Goal: Communication & Community: Answer question/provide support

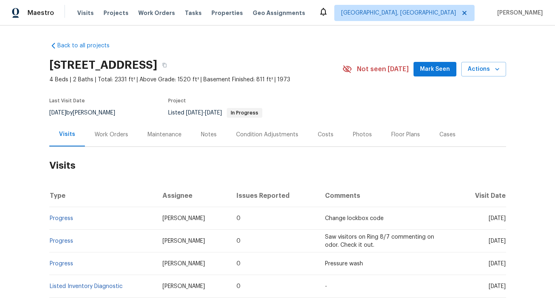
click at [100, 148] on h2 "Visits" at bounding box center [277, 166] width 457 height 38
click at [109, 140] on div "Work Orders" at bounding box center [111, 135] width 53 height 24
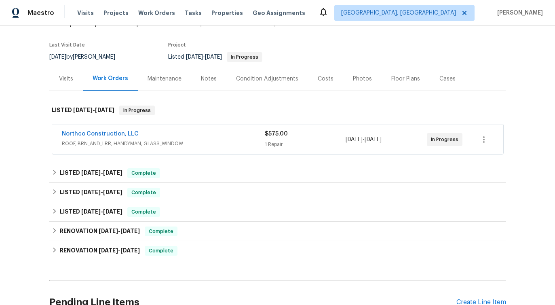
scroll to position [77, 0]
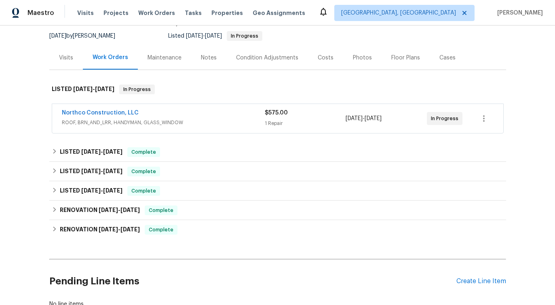
click at [165, 110] on div "Northco Construction, LLC" at bounding box center [163, 114] width 203 height 10
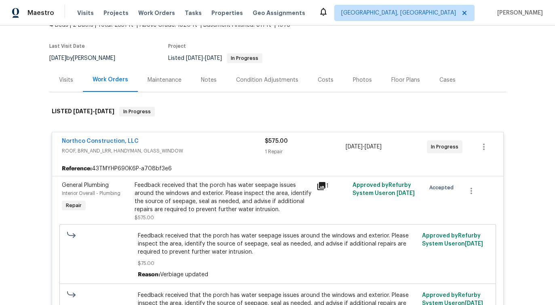
scroll to position [339, 0]
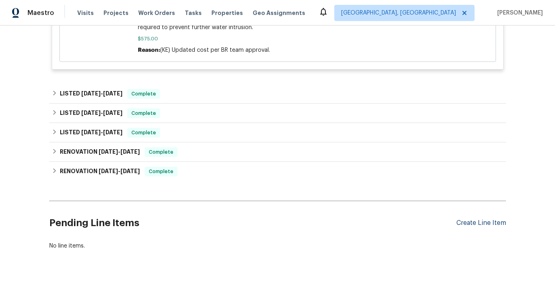
click at [476, 220] on div "Create Line Item" at bounding box center [482, 223] width 50 height 8
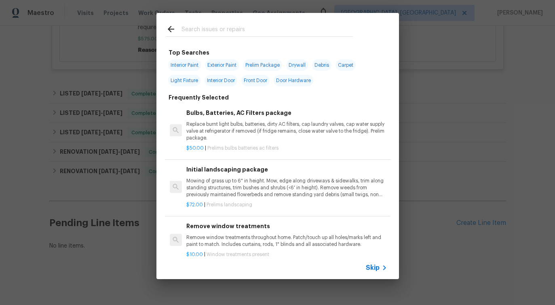
click at [376, 271] on span "Skip" at bounding box center [373, 268] width 14 height 8
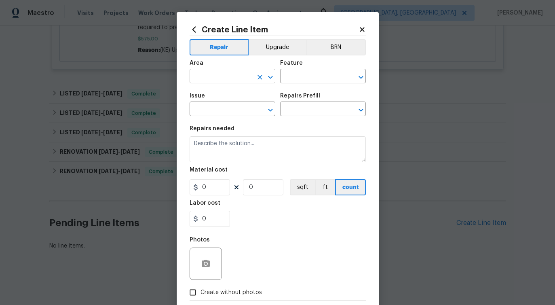
click at [218, 78] on input "text" at bounding box center [221, 77] width 63 height 13
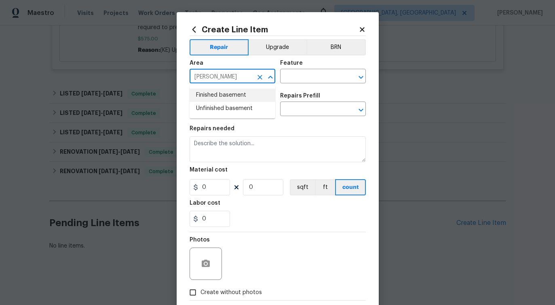
type input "basem"
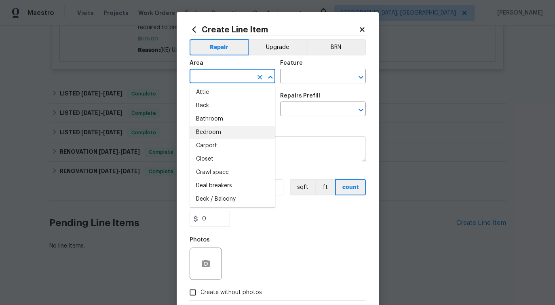
scroll to position [0, 0]
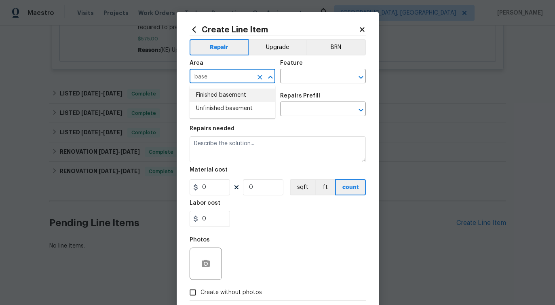
click at [227, 93] on li "Finished basement" at bounding box center [233, 95] width 86 height 13
type input "Finished basement"
click at [301, 72] on input "text" at bounding box center [311, 77] width 63 height 13
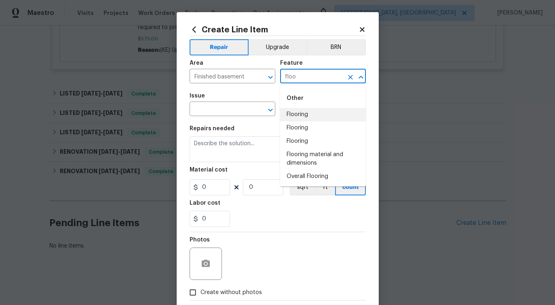
click at [300, 118] on li "Flooring" at bounding box center [323, 114] width 86 height 13
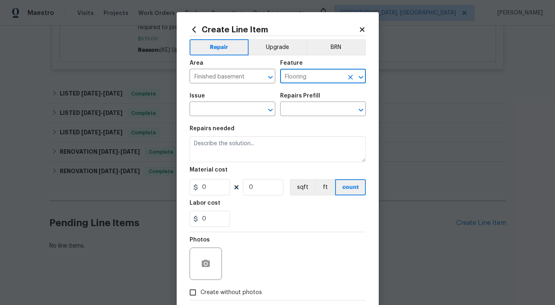
type input "Flooring"
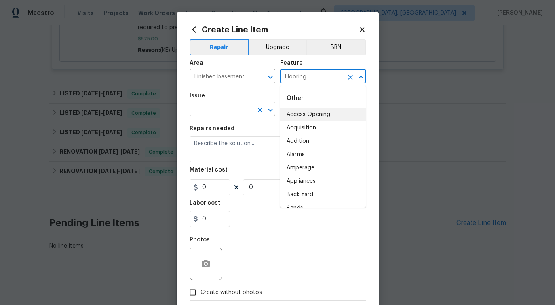
click at [206, 110] on input "text" at bounding box center [221, 110] width 63 height 13
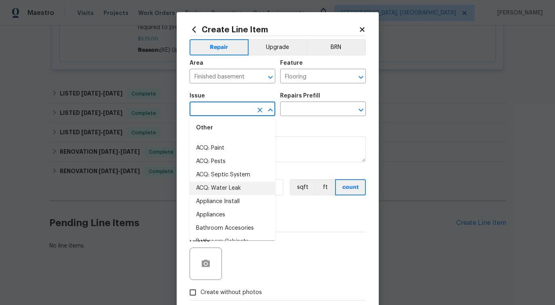
scroll to position [57, 0]
type input "w"
type input "e"
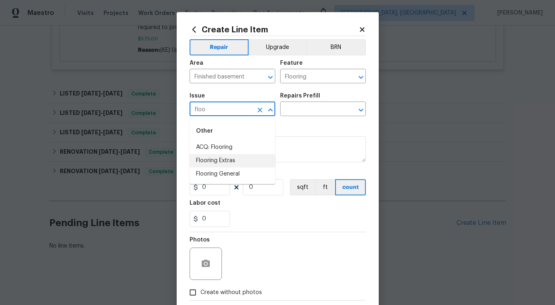
click at [234, 157] on li "Flooring Extras" at bounding box center [233, 160] width 86 height 13
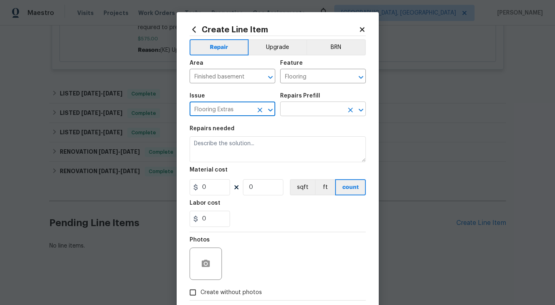
type input "Flooring Extras"
click at [290, 108] on input "text" at bounding box center [311, 110] width 63 height 13
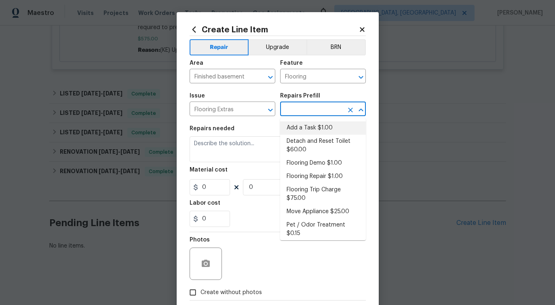
click at [296, 129] on li "Add a Task $1.00" at bounding box center [323, 127] width 86 height 13
type input "Overall Flooring"
type input "Add a Task $1.00"
type textarea "HPM to detail"
type input "1"
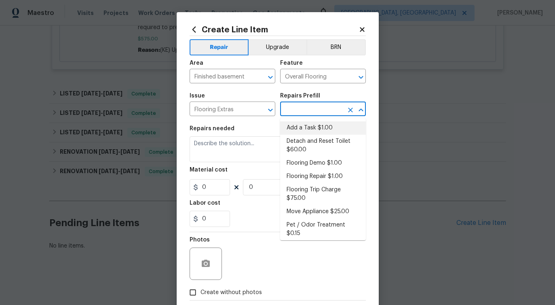
type input "1"
click at [212, 144] on textarea "HPM to detail" at bounding box center [278, 149] width 176 height 26
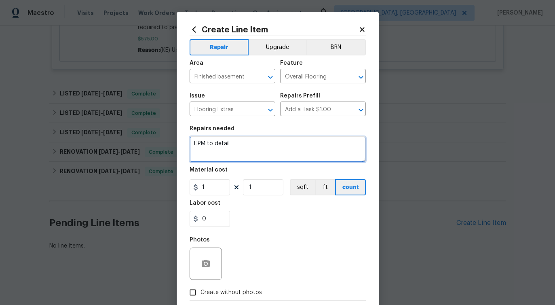
click at [212, 144] on textarea "HPM to detail" at bounding box center [278, 149] width 176 height 26
paste textarea "Please investigate the puddle of water on basement floor near drain. Please pri…"
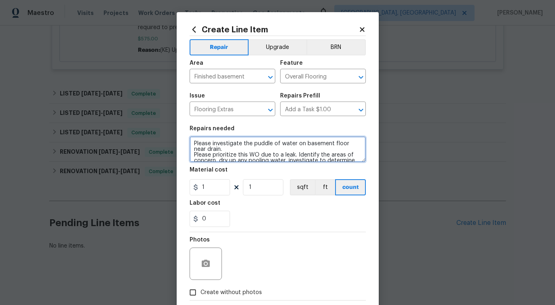
scroll to position [53, 0]
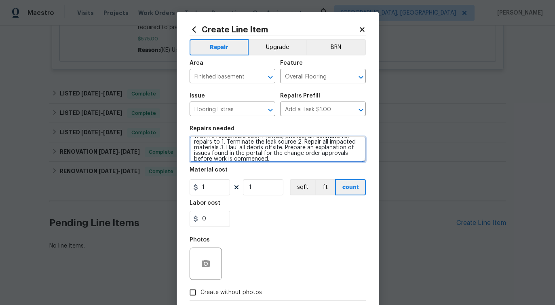
type textarea "Please investigate the puddle of water on basement floor near drain. Please pri…"
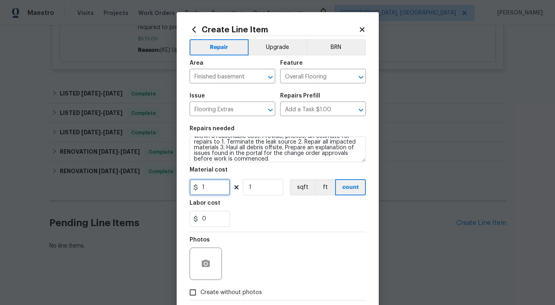
click at [214, 188] on input "1" at bounding box center [210, 187] width 40 height 16
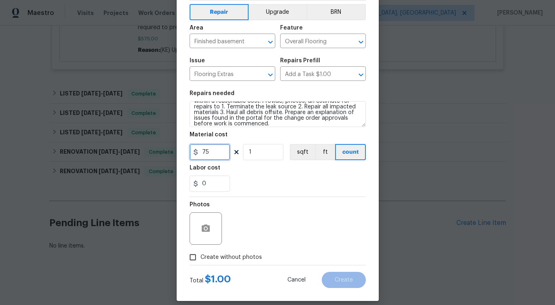
scroll to position [44, 0]
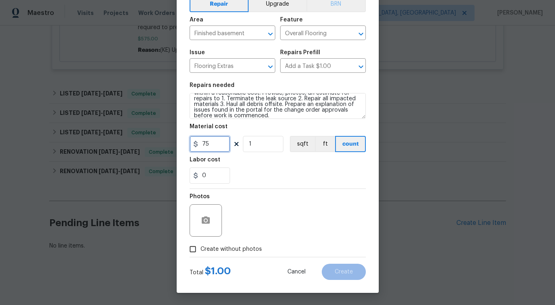
type input "75"
click at [257, 253] on span "Create without photos" at bounding box center [231, 249] width 61 height 8
click at [201, 253] on input "Create without photos" at bounding box center [192, 248] width 15 height 15
click at [249, 251] on span "Create without photos" at bounding box center [231, 249] width 61 height 8
click at [201, 251] on input "Create without photos" at bounding box center [192, 248] width 15 height 15
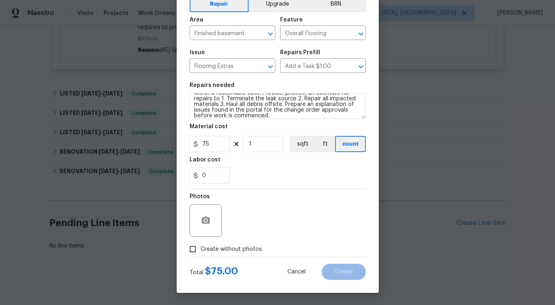
click at [236, 247] on span "Create without photos" at bounding box center [231, 249] width 61 height 8
click at [201, 247] on input "Create without photos" at bounding box center [192, 248] width 15 height 15
checkbox input "true"
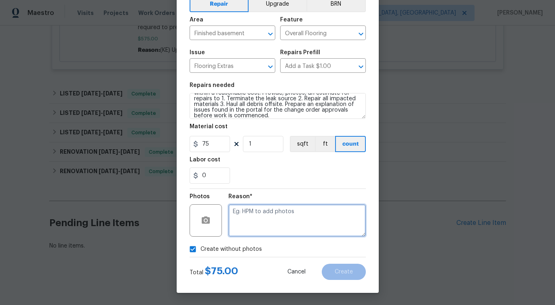
click at [286, 223] on textarea at bounding box center [296, 220] width 137 height 32
type textarea "verbiage updated"
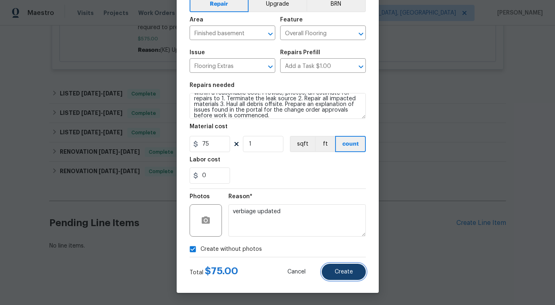
click at [340, 274] on span "Create" at bounding box center [344, 272] width 18 height 6
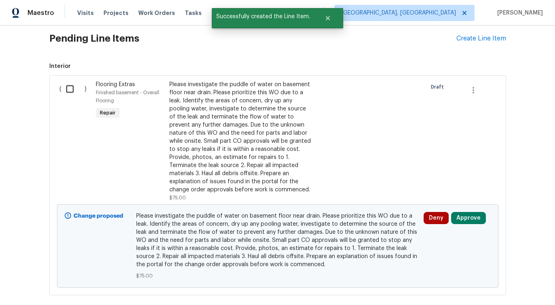
scroll to position [521, 0]
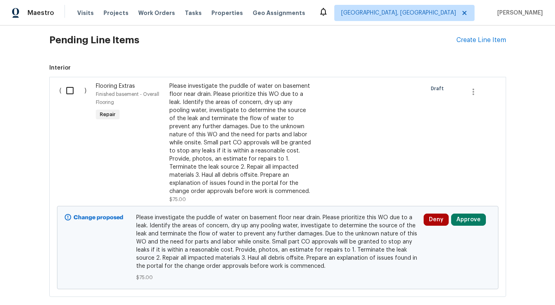
click at [75, 91] on input "checkbox" at bounding box center [72, 90] width 23 height 17
checkbox input "true"
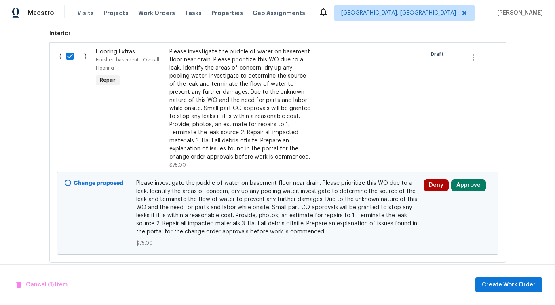
scroll to position [569, 0]
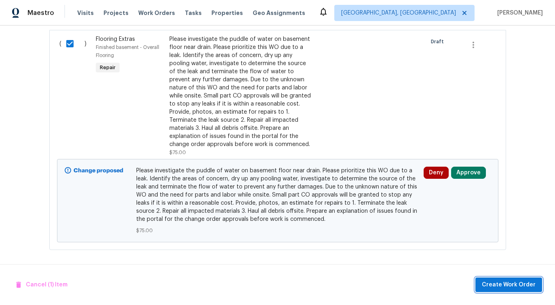
click at [498, 289] on span "Create Work Order" at bounding box center [509, 285] width 54 height 10
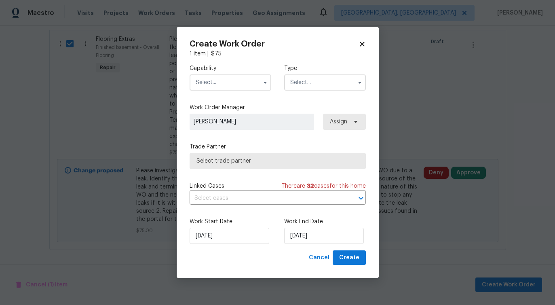
click at [244, 89] on input "text" at bounding box center [231, 82] width 82 height 16
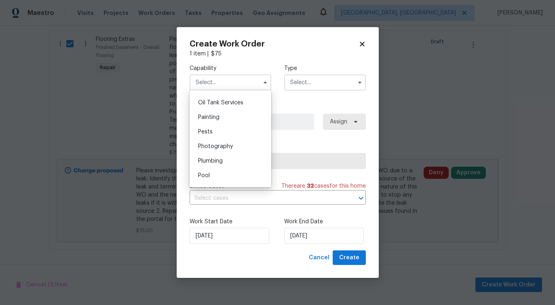
scroll to position [663, 0]
click at [212, 163] on div "Plumbing" at bounding box center [231, 159] width 78 height 15
type input "Plumbing"
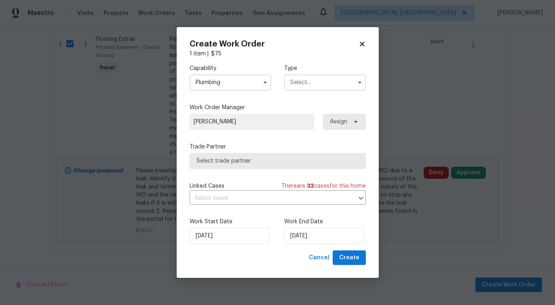
click at [312, 89] on input "text" at bounding box center [325, 82] width 82 height 16
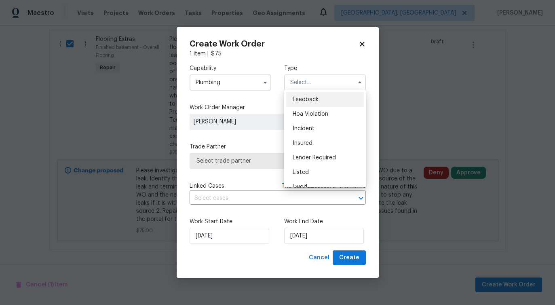
click at [306, 103] on div "Feedback" at bounding box center [325, 99] width 78 height 15
type input "Feedback"
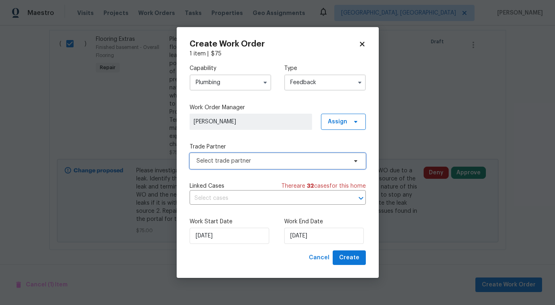
click at [226, 167] on span "Select trade partner" at bounding box center [278, 161] width 176 height 16
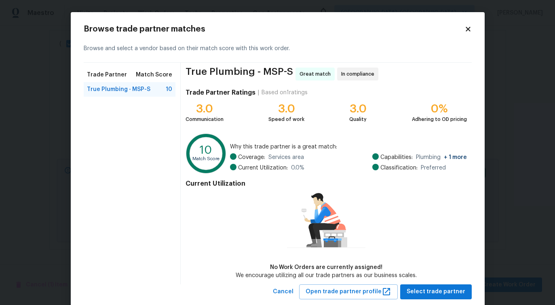
scroll to position [19, 0]
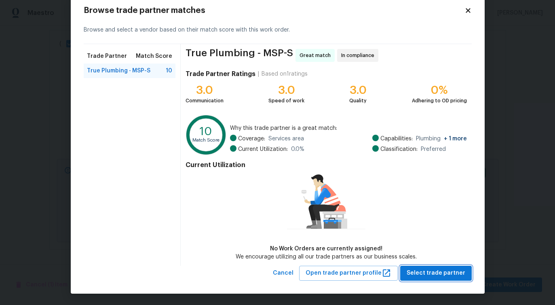
click at [436, 273] on span "Select trade partner" at bounding box center [436, 273] width 59 height 10
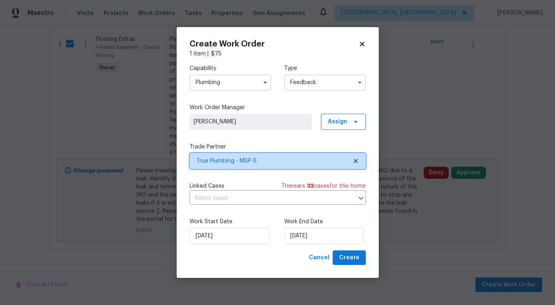
scroll to position [0, 0]
click at [216, 197] on input "text" at bounding box center [267, 198] width 154 height 13
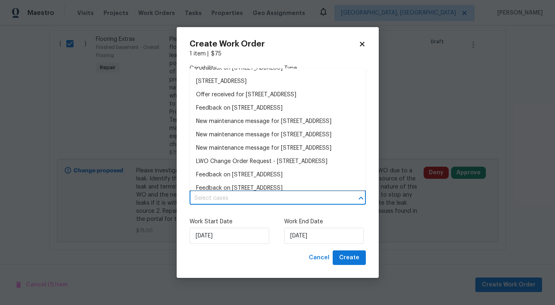
scroll to position [79, 0]
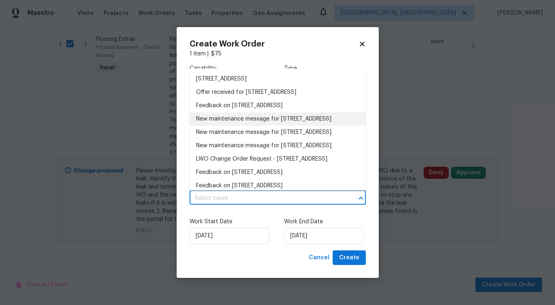
click at [224, 126] on li "New maintenance message for 5617 220th St N , Forest Lake, MN 55025" at bounding box center [278, 118] width 176 height 13
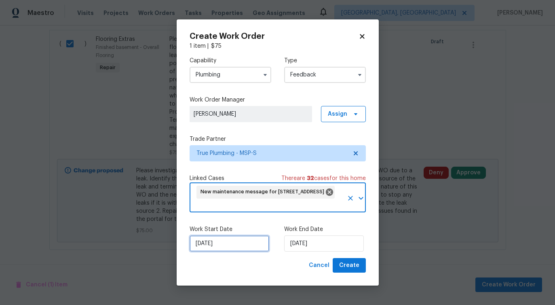
click at [236, 241] on input "9/17/2025" at bounding box center [230, 243] width 80 height 16
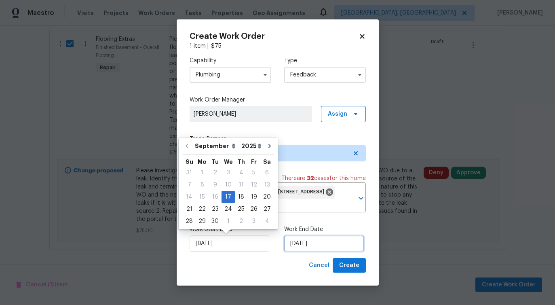
click at [292, 244] on input "9/17/2025" at bounding box center [324, 243] width 80 height 16
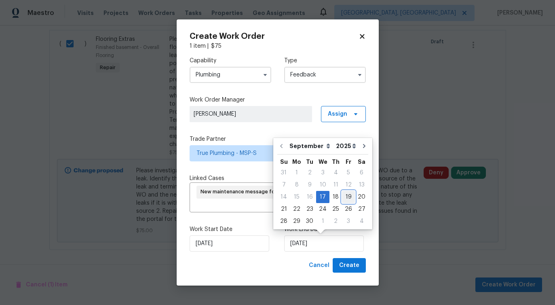
click at [347, 194] on div "19" at bounding box center [348, 196] width 13 height 11
type input "9/19/2025"
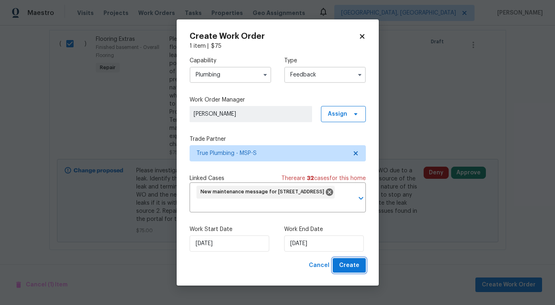
click at [356, 269] on span "Create" at bounding box center [349, 265] width 20 height 10
checkbox input "false"
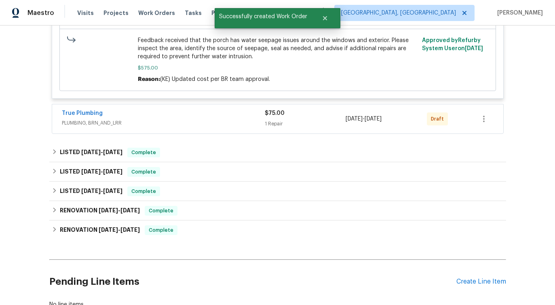
scroll to position [310, 0]
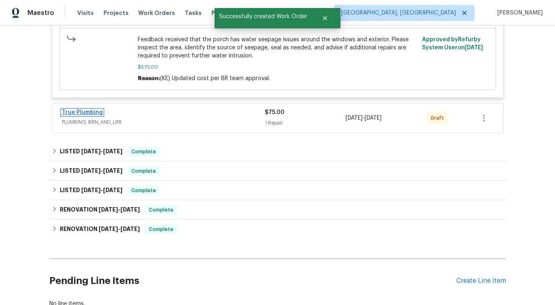
click at [76, 114] on link "True Plumbing" at bounding box center [82, 113] width 41 height 6
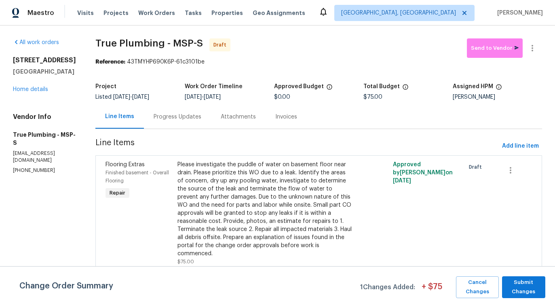
scroll to position [85, 0]
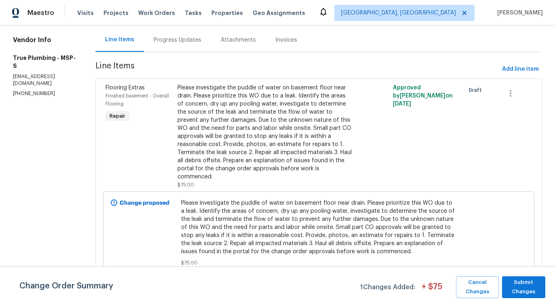
click at [530, 299] on div "Change Order Summary 1 Changes Added: + $ 75 Cancel Changes Submit Changes" at bounding box center [277, 285] width 555 height 39
click at [526, 281] on span "Submit Changes" at bounding box center [523, 287] width 35 height 19
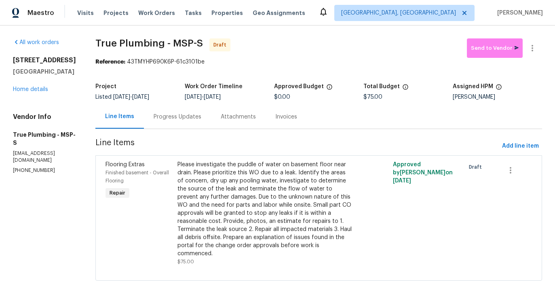
scroll to position [0, 0]
click at [201, 118] on div "Progress Updates" at bounding box center [178, 117] width 48 height 8
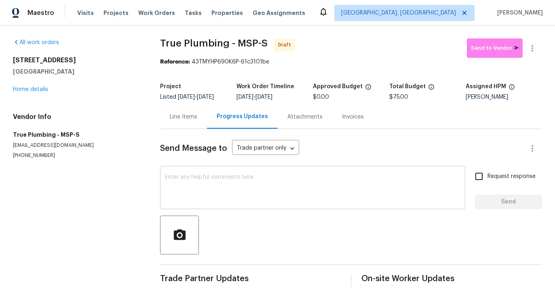
click at [302, 184] on textarea at bounding box center [313, 188] width 296 height 28
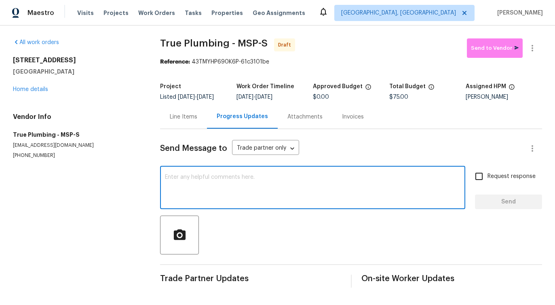
paste textarea "Hi this is Pavithra with Opendoor. I’m confirming you received the WO for the p…"
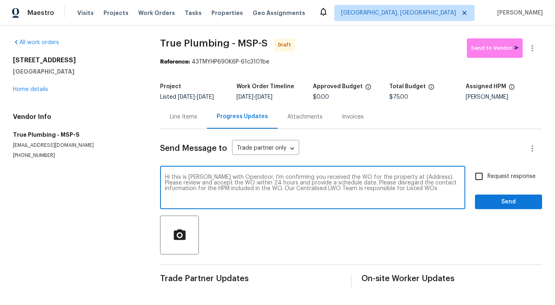
click at [408, 179] on textarea "Hi this is Pavithra with Opendoor. I’m confirming you received the WO for the p…" at bounding box center [313, 188] width 296 height 28
paste textarea "5617 220th St N, Forest Lake, MN 55025"
click at [408, 179] on textarea "Hi this is Pavithra with Opendoor. I’m confirming you received the WO for the p…" at bounding box center [313, 188] width 296 height 28
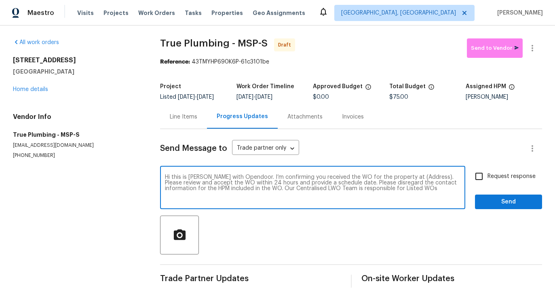
paste textarea "5617 220th St N, Forest Lake, MN 55025"
type textarea "Hi this is Pavithra with Opendoor. I’m confirming you received the WO for the p…"
click at [500, 180] on span "Request response" at bounding box center [512, 176] width 48 height 8
click at [488, 180] on input "Request response" at bounding box center [479, 176] width 17 height 17
checkbox input "true"
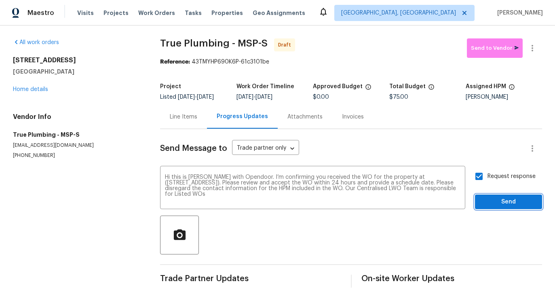
click at [505, 203] on span "Send" at bounding box center [509, 202] width 54 height 10
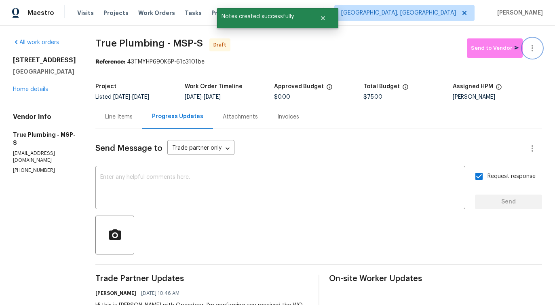
click at [531, 41] on button "button" at bounding box center [532, 47] width 19 height 19
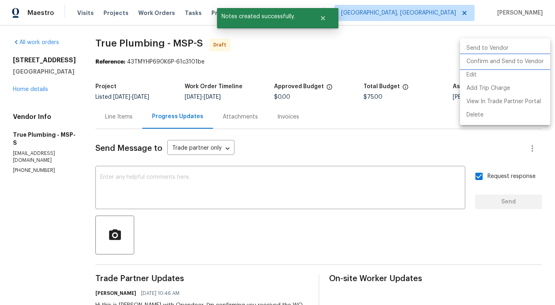
click at [505, 55] on li "Confirm and Send to Vendor" at bounding box center [505, 61] width 90 height 13
click at [335, 151] on div at bounding box center [277, 152] width 555 height 305
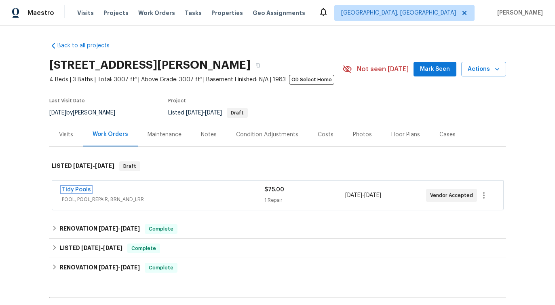
click at [80, 190] on link "Tidy Pools" at bounding box center [76, 190] width 29 height 6
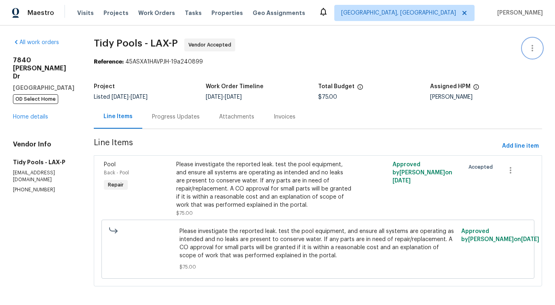
click at [531, 47] on icon "button" at bounding box center [533, 48] width 10 height 10
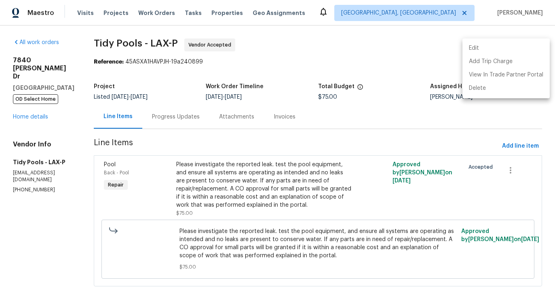
click at [497, 49] on li "Edit" at bounding box center [506, 48] width 87 height 13
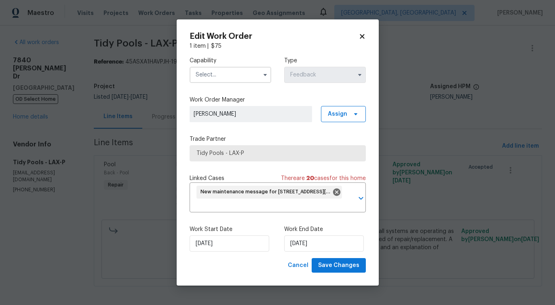
click at [223, 74] on input "text" at bounding box center [231, 75] width 82 height 16
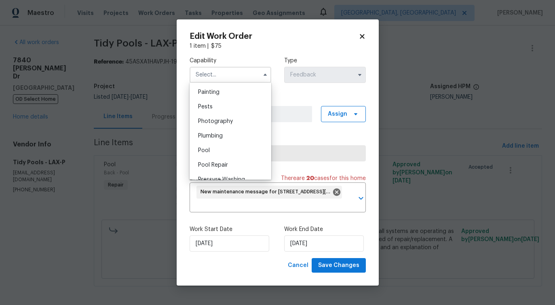
scroll to position [686, 0]
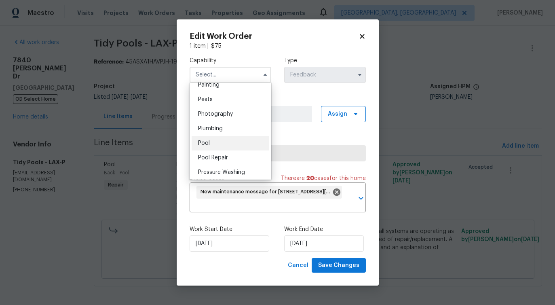
click at [212, 144] on div "Pool" at bounding box center [231, 143] width 78 height 15
type input "Pool"
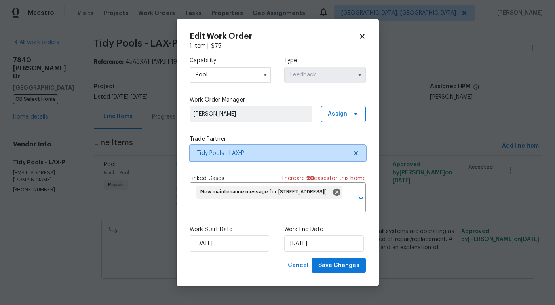
click at [238, 153] on span "Tidy Pools - LAX-P" at bounding box center [272, 153] width 151 height 8
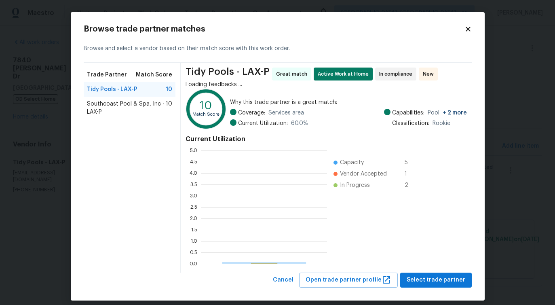
scroll to position [113, 126]
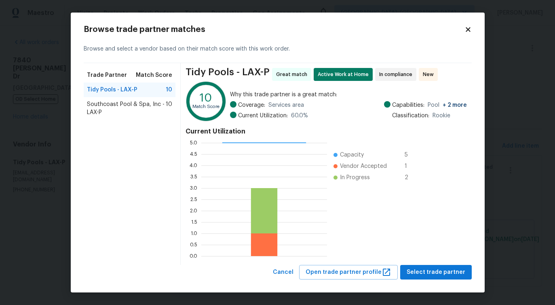
click at [98, 107] on span "Southcoast Pool & Spa, Inc - LAX-P" at bounding box center [126, 108] width 79 height 16
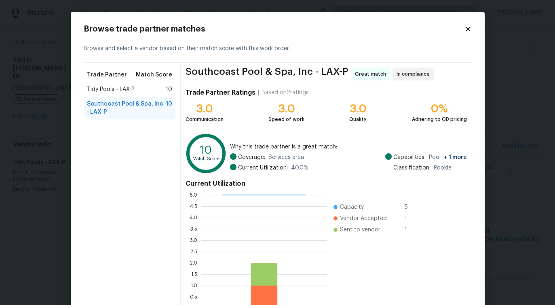
scroll to position [52, 0]
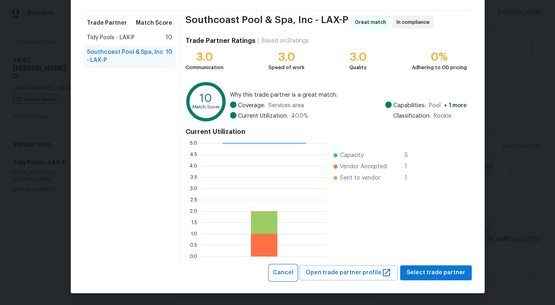
click at [290, 273] on span "Cancel" at bounding box center [283, 273] width 21 height 10
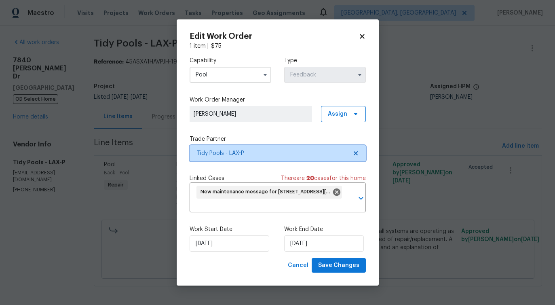
scroll to position [0, 0]
click at [367, 34] on div "Edit Work Order 1 item | $ 75 Capability Pool Type Feedback Work Order Manager …" at bounding box center [278, 152] width 202 height 266
click at [365, 35] on icon at bounding box center [362, 36] width 7 height 7
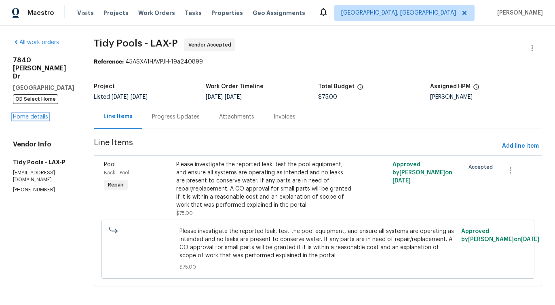
click at [33, 114] on link "Home details" at bounding box center [30, 117] width 35 height 6
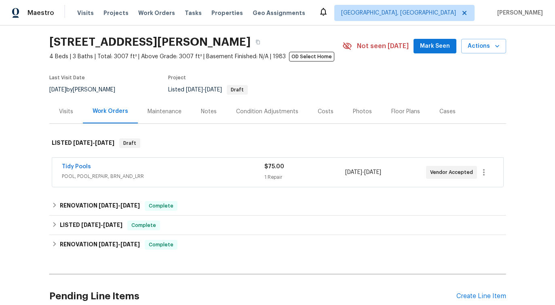
scroll to position [39, 0]
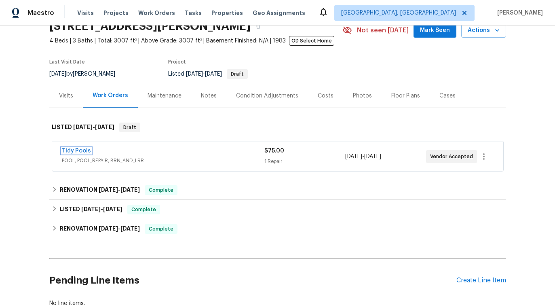
click at [83, 150] on link "Tidy Pools" at bounding box center [76, 151] width 29 height 6
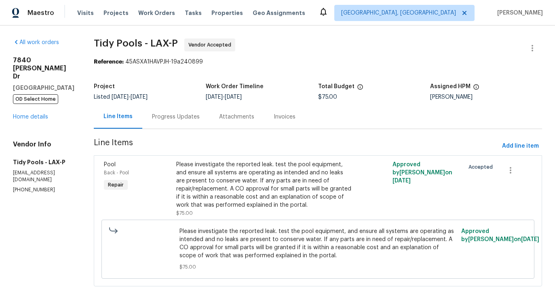
scroll to position [4, 0]
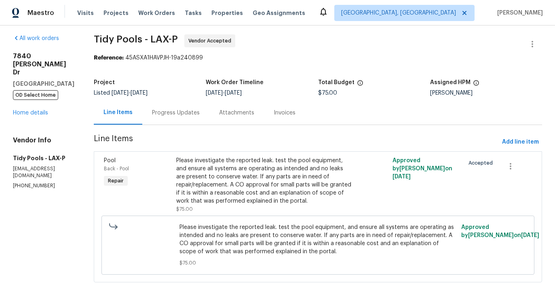
click at [182, 118] on div "Progress Updates" at bounding box center [175, 113] width 67 height 24
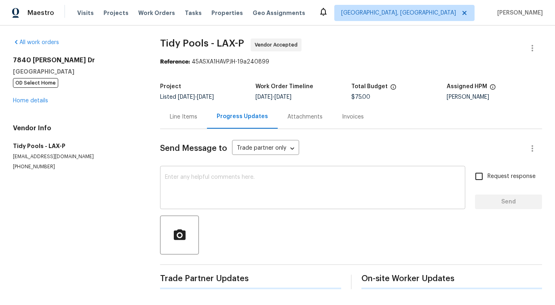
click at [228, 178] on textarea at bounding box center [313, 188] width 296 height 28
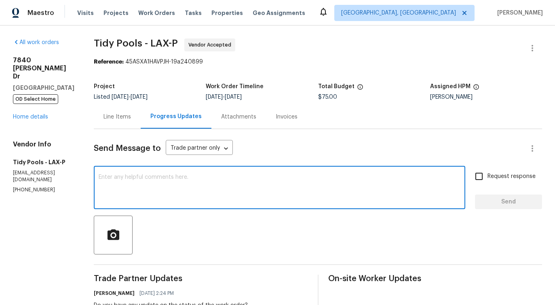
click at [189, 167] on div "Send Message to Trade partner only Trade partner only ​ x ​ Request response Se…" at bounding box center [318, 256] width 448 height 254
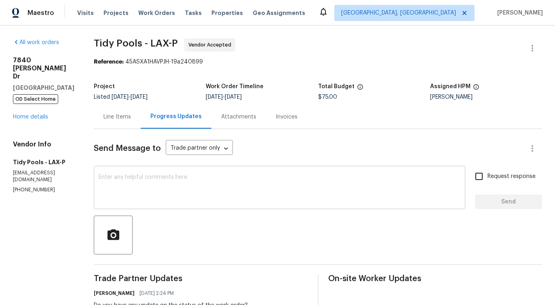
click at [169, 192] on textarea at bounding box center [280, 188] width 362 height 28
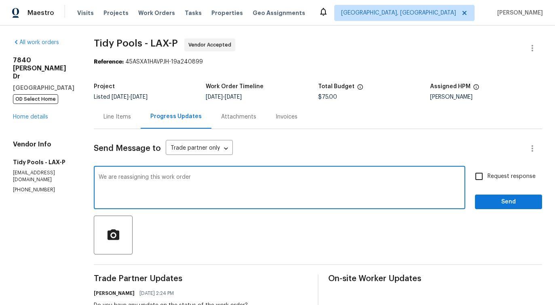
click at [0, 0] on span "order" at bounding box center [0, 0] width 0 height 0
type textarea "We are reassigning this work order. we shall partner up with upcoming work orde…"
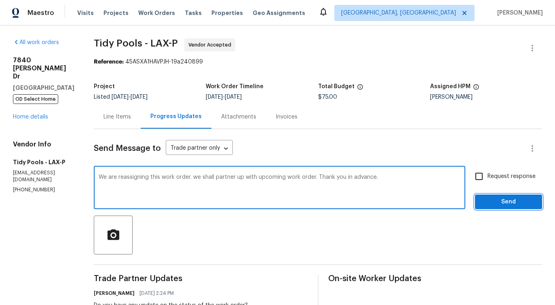
click at [509, 200] on span "Send" at bounding box center [509, 202] width 54 height 10
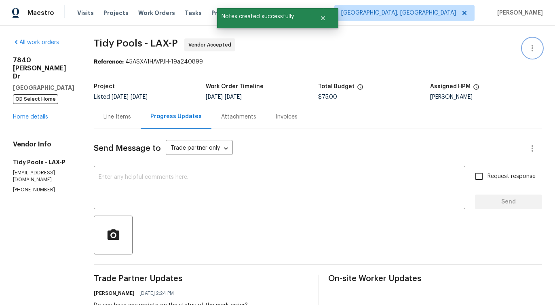
click at [533, 49] on icon "button" at bounding box center [533, 48] width 10 height 10
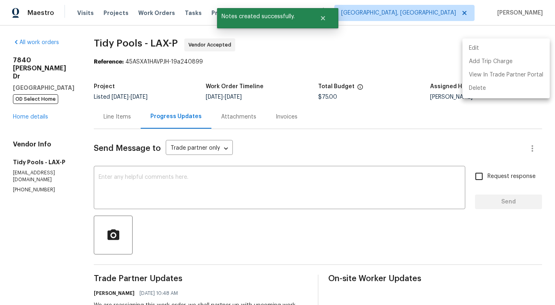
click at [488, 50] on li "Edit" at bounding box center [506, 48] width 87 height 13
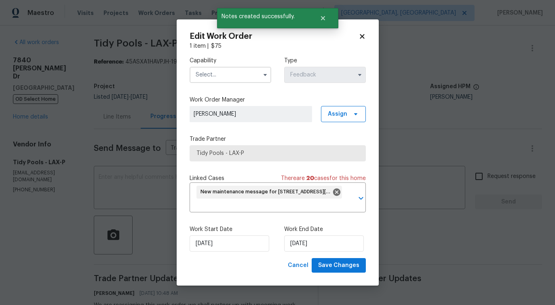
click at [223, 78] on input "text" at bounding box center [231, 75] width 82 height 16
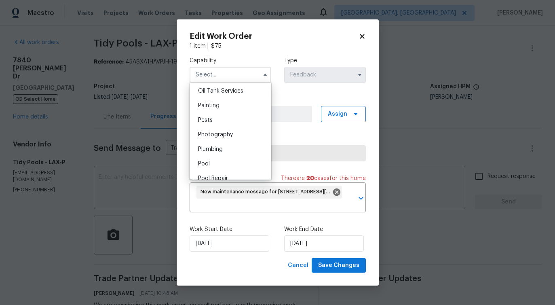
scroll to position [666, 0]
click at [210, 167] on div "Pool" at bounding box center [231, 163] width 78 height 15
type input "Pool"
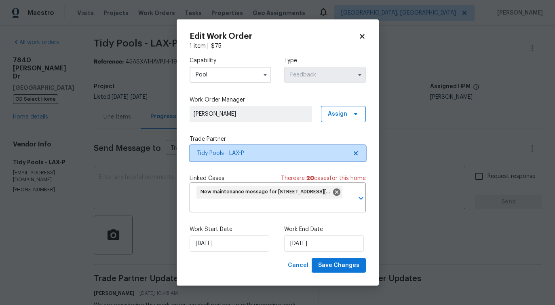
click at [236, 157] on span "Tidy Pools - LAX-P" at bounding box center [272, 153] width 151 height 8
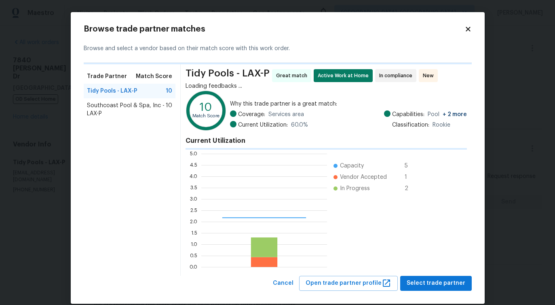
scroll to position [113, 126]
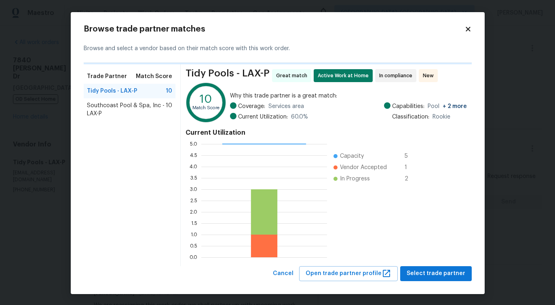
click at [116, 110] on span "Southcoast Pool & Spa, Inc - LAX-P" at bounding box center [126, 110] width 79 height 16
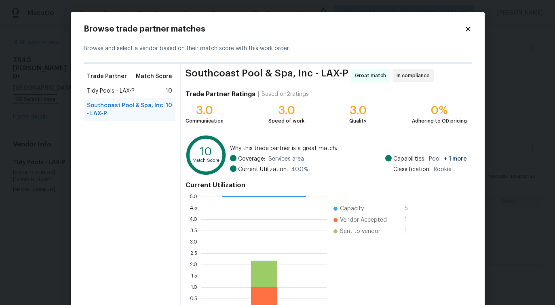
scroll to position [53, 0]
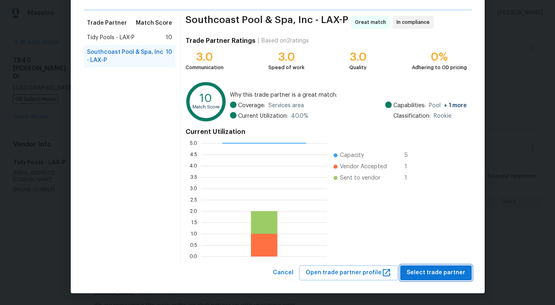
click at [435, 270] on span "Select trade partner" at bounding box center [436, 273] width 59 height 10
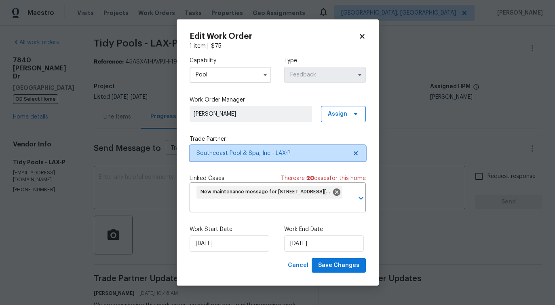
scroll to position [0, 0]
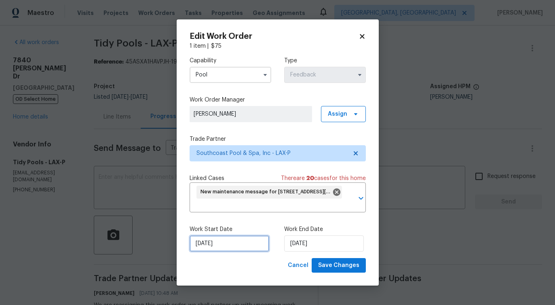
click at [225, 241] on input "9/15/2025" at bounding box center [230, 243] width 80 height 16
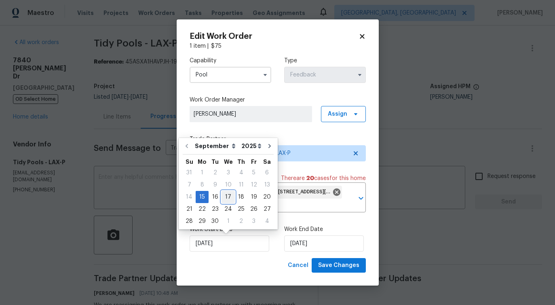
click at [224, 197] on div "17" at bounding box center [228, 196] width 13 height 11
type input "9/17/2025"
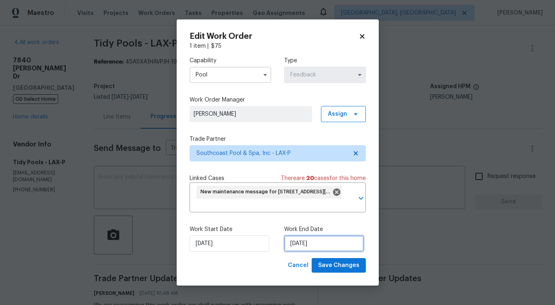
click at [319, 251] on input "9/17/2025" at bounding box center [324, 243] width 80 height 16
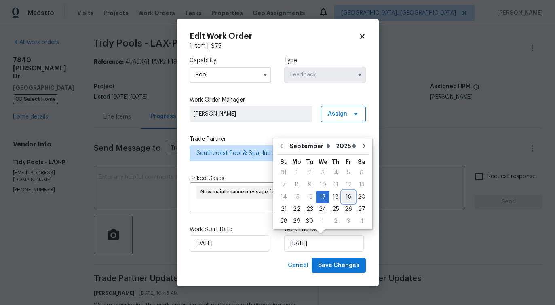
click at [348, 198] on div "19" at bounding box center [348, 196] width 13 height 11
type input "9/19/2025"
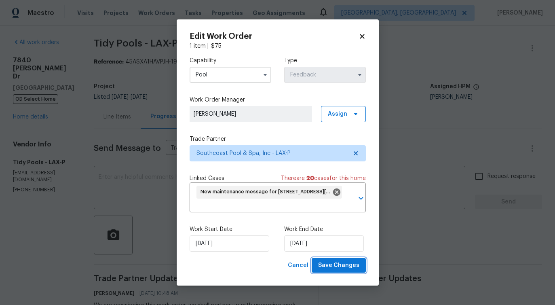
click at [337, 268] on span "Save Changes" at bounding box center [338, 265] width 41 height 10
click at [108, 187] on body "Maestro Visits Projects Work Orders Tasks Properties Geo Assignments Albuquerqu…" at bounding box center [277, 152] width 555 height 305
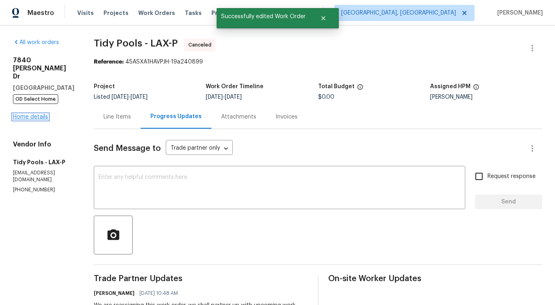
click at [33, 114] on link "Home details" at bounding box center [30, 117] width 35 height 6
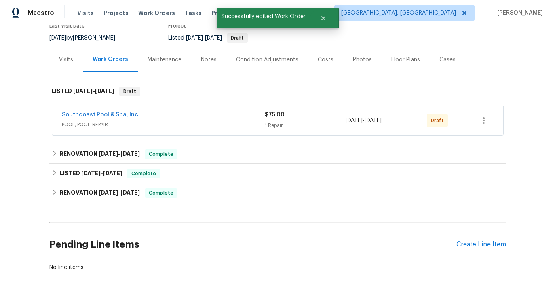
scroll to position [78, 0]
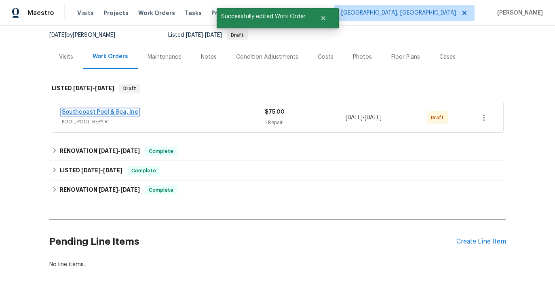
click at [111, 111] on link "Southcoast Pool & Spa, Inc" at bounding box center [100, 112] width 76 height 6
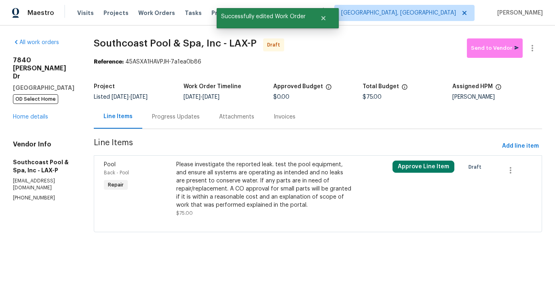
click at [278, 173] on div "Please investigate the reported leak. test the pool equipment, and ensure all s…" at bounding box center [264, 185] width 176 height 49
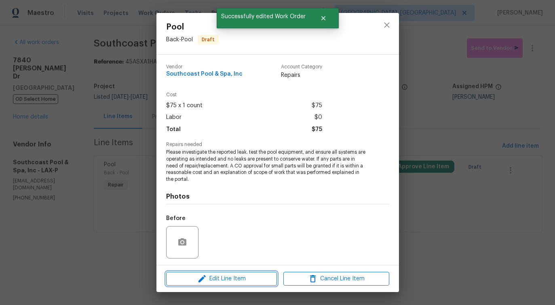
click at [226, 278] on span "Edit Line Item" at bounding box center [222, 279] width 106 height 10
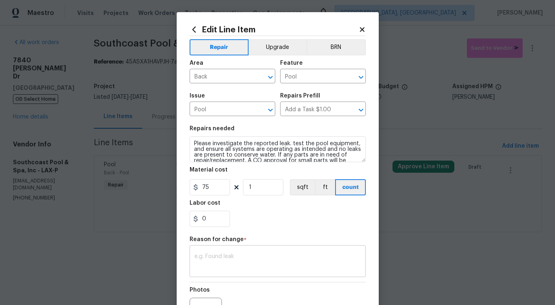
click at [226, 256] on textarea at bounding box center [278, 262] width 167 height 17
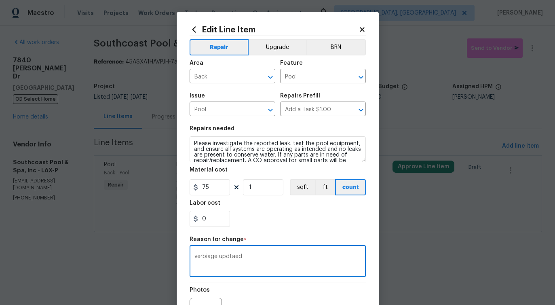
scroll to position [94, 0]
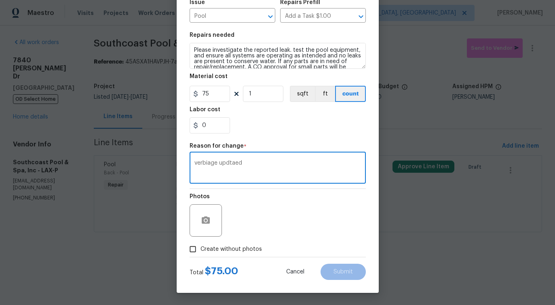
type textarea "verbiage updtaed"
click at [251, 248] on span "Create without photos" at bounding box center [231, 249] width 61 height 8
click at [201, 248] on input "Create without photos" at bounding box center [192, 248] width 15 height 15
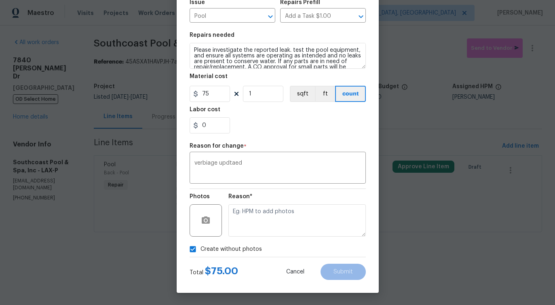
click at [251, 248] on span "Create without photos" at bounding box center [231, 249] width 61 height 8
click at [201, 248] on input "Create without photos" at bounding box center [192, 248] width 15 height 15
click at [251, 248] on span "Create without photos" at bounding box center [231, 249] width 61 height 8
click at [201, 248] on input "Create without photos" at bounding box center [192, 248] width 15 height 15
checkbox input "true"
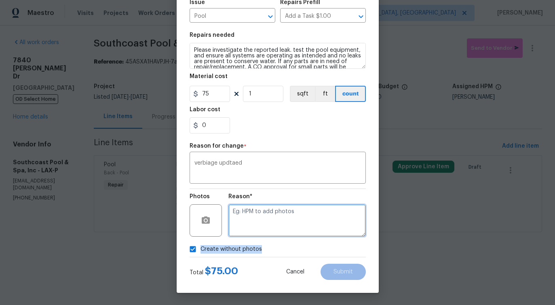
click at [269, 228] on textarea at bounding box center [296, 220] width 137 height 32
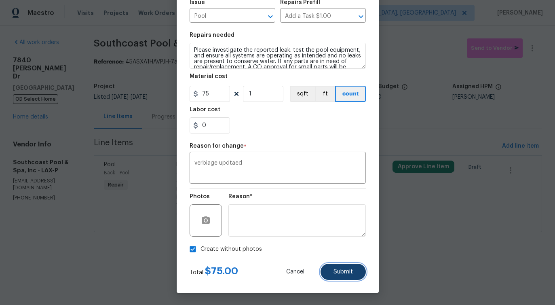
click at [347, 270] on span "Submit" at bounding box center [343, 272] width 19 height 6
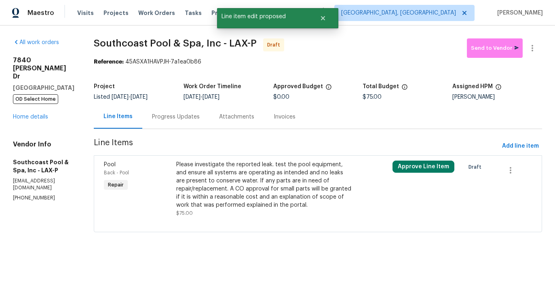
scroll to position [0, 0]
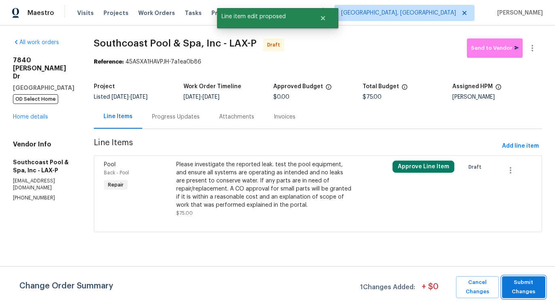
click at [520, 280] on span "Submit Changes" at bounding box center [523, 287] width 35 height 19
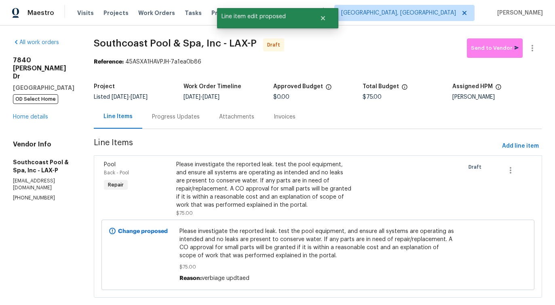
click at [179, 121] on div "Progress Updates" at bounding box center [175, 117] width 67 height 24
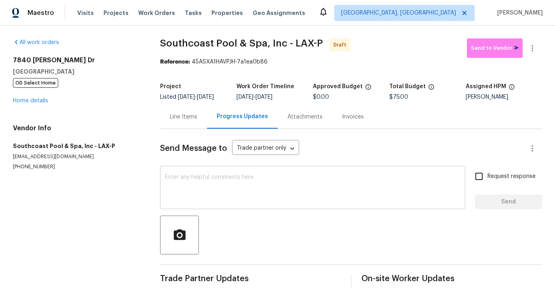
click at [251, 188] on textarea at bounding box center [313, 188] width 296 height 28
paste textarea "Hi this is Pavithra with Opendoor. I’m confirming you received the WO for the p…"
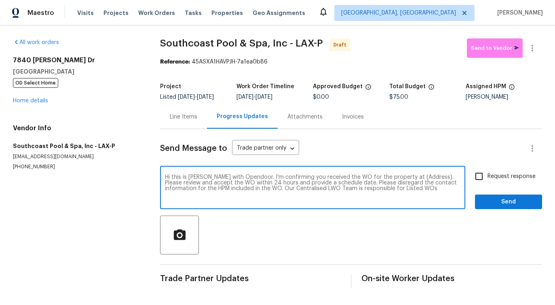
click at [412, 177] on textarea "Hi this is Pavithra with Opendoor. I’m confirming you received the WO for the p…" at bounding box center [313, 188] width 296 height 28
paste textarea "7840 Hillary Dr, West Hills, CA 91304"
type textarea "Hi this is Pavithra with Opendoor. I’m confirming you received the WO for the p…"
click at [484, 179] on input "Request response" at bounding box center [479, 176] width 17 height 17
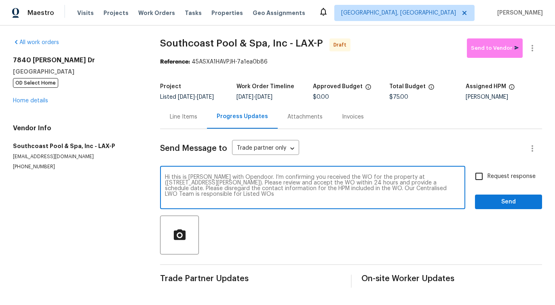
checkbox input "true"
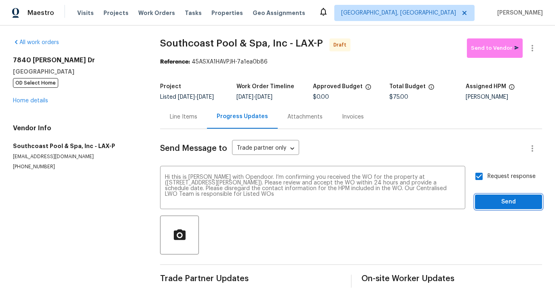
click at [491, 201] on span "Send" at bounding box center [509, 202] width 54 height 10
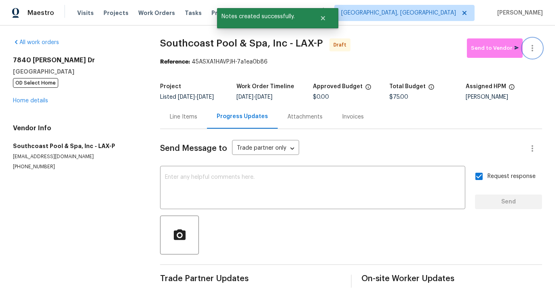
click at [534, 51] on icon "button" at bounding box center [533, 48] width 10 height 10
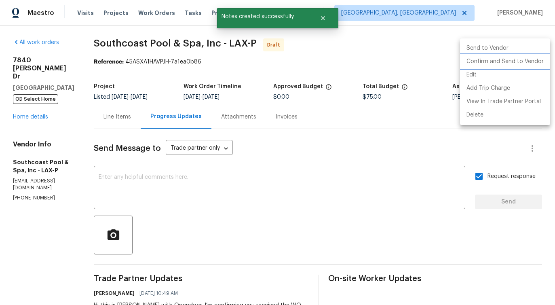
click at [511, 57] on li "Confirm and Send to Vendor" at bounding box center [505, 61] width 90 height 13
click at [326, 89] on div at bounding box center [277, 152] width 555 height 305
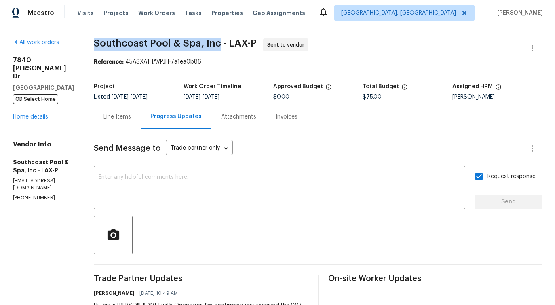
drag, startPoint x: 97, startPoint y: 44, endPoint x: 219, endPoint y: 43, distance: 121.3
click at [219, 43] on span "Southcoast Pool & Spa, Inc - LAX-P" at bounding box center [175, 43] width 163 height 10
copy span "Southcoast Pool & Spa, Inc"
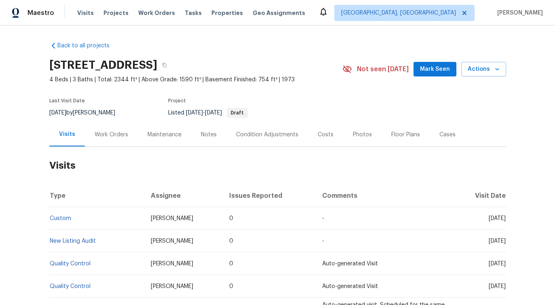
click at [114, 142] on div "Work Orders" at bounding box center [111, 135] width 53 height 24
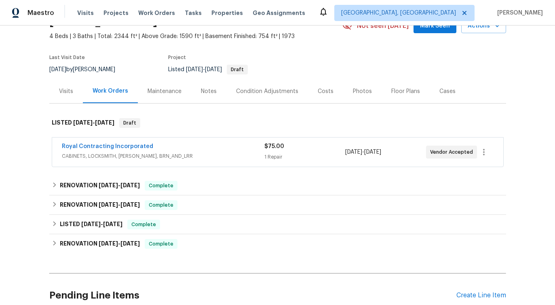
scroll to position [50, 0]
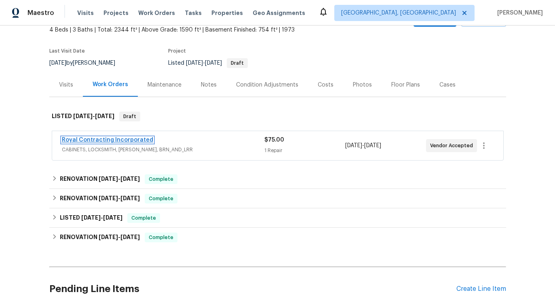
click at [114, 140] on link "Royal Contracting Incorporated" at bounding box center [107, 140] width 91 height 6
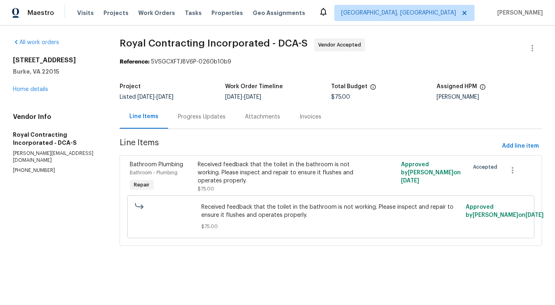
click at [197, 116] on div "Progress Updates" at bounding box center [202, 117] width 48 height 8
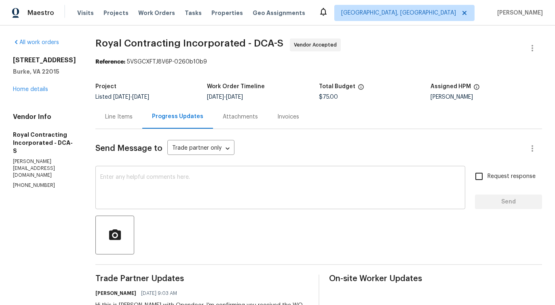
click at [200, 183] on textarea at bounding box center [280, 188] width 360 height 28
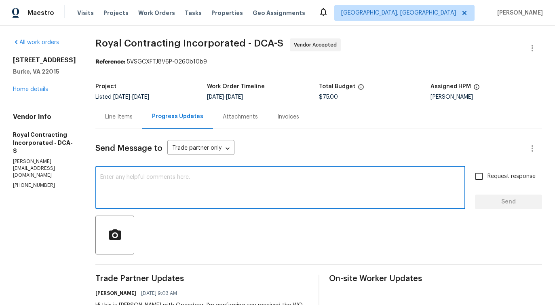
click at [211, 208] on div "x ​" at bounding box center [280, 188] width 370 height 41
click at [214, 176] on textarea "Do you have any update on the status" at bounding box center [280, 188] width 360 height 28
drag, startPoint x: 139, startPoint y: 180, endPoint x: 300, endPoint y: 169, distance: 161.3
click at [300, 169] on div "Do you have any update on the status of the work order? x ​" at bounding box center [280, 188] width 370 height 41
type textarea "Do you have any update on the status of the work order?"
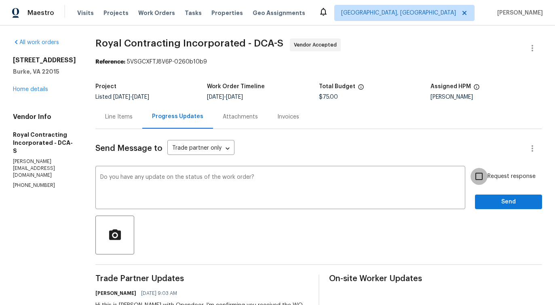
click at [480, 176] on input "Request response" at bounding box center [479, 176] width 17 height 17
checkbox input "true"
click at [496, 219] on div at bounding box center [318, 235] width 447 height 39
click at [497, 205] on span "Send" at bounding box center [509, 202] width 54 height 10
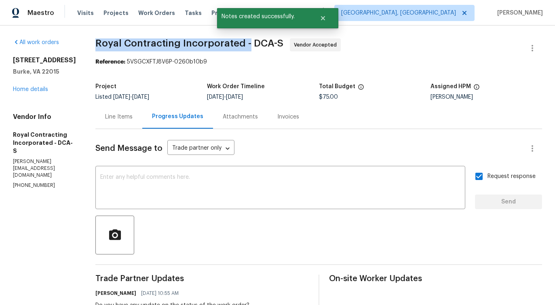
drag, startPoint x: 101, startPoint y: 41, endPoint x: 257, endPoint y: 42, distance: 156.1
click at [257, 42] on div "All work orders 9505 Scorpio Ln Burke, VA 22015 Home details Vendor Info Royal …" at bounding box center [277, 210] width 555 height 370
copy span "Royal Contracting Incorporated -"
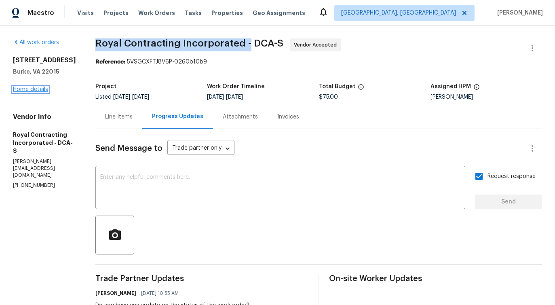
click at [31, 90] on link "Home details" at bounding box center [30, 90] width 35 height 6
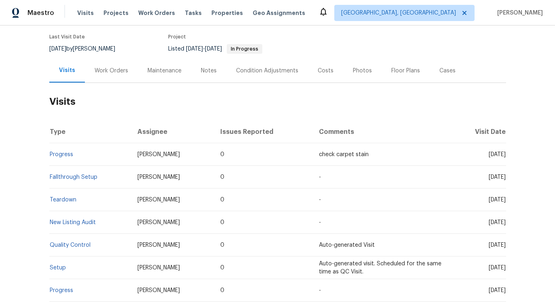
scroll to position [92, 0]
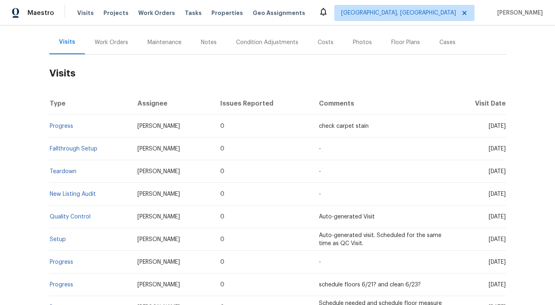
click at [121, 46] on div "Work Orders" at bounding box center [112, 42] width 34 height 8
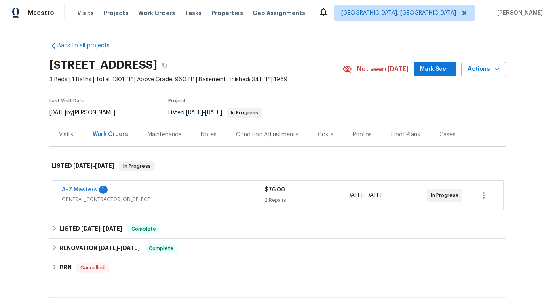
click at [71, 194] on div "A-Z Masters 1" at bounding box center [163, 191] width 203 height 10
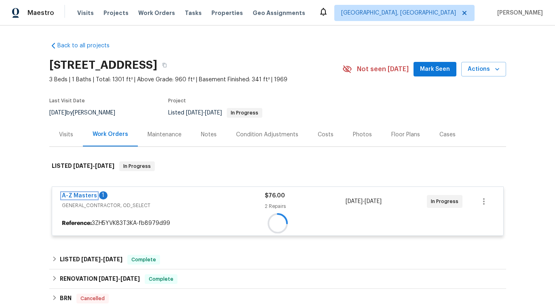
click at [71, 194] on link "A-Z Masters" at bounding box center [79, 196] width 35 height 6
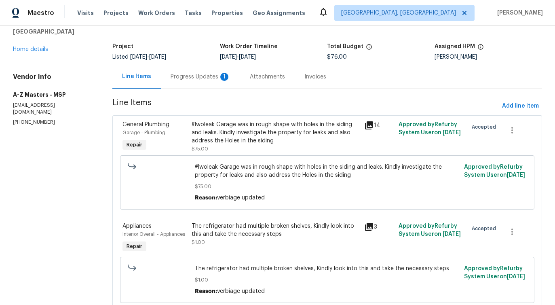
scroll to position [69, 0]
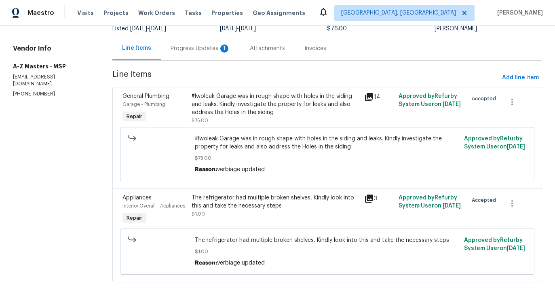
click at [262, 110] on div "#lwoleak Garage was in rough shape with holes in the siding and leaks. Kindly i…" at bounding box center [276, 104] width 168 height 24
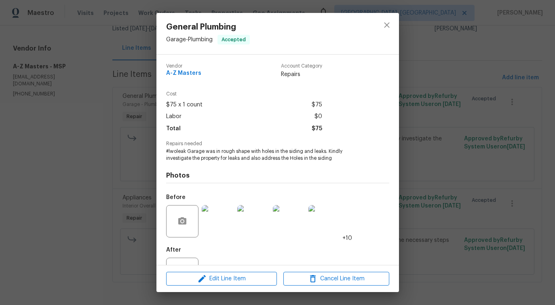
scroll to position [34, 0]
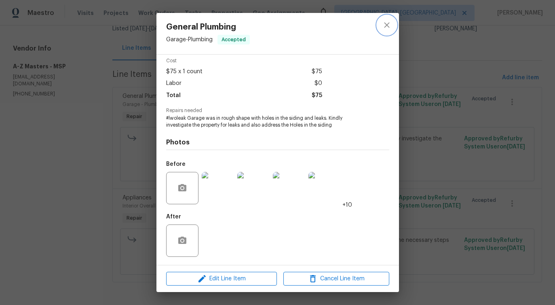
click at [388, 23] on icon "close" at bounding box center [386, 24] width 5 height 5
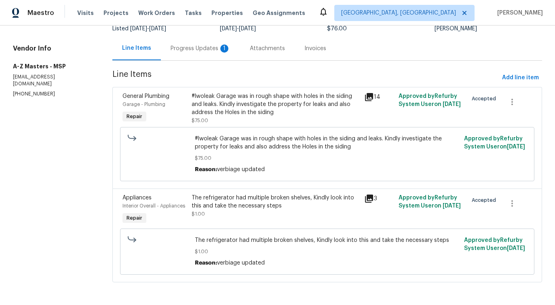
click at [190, 51] on div "Progress Updates 1" at bounding box center [201, 48] width 60 height 8
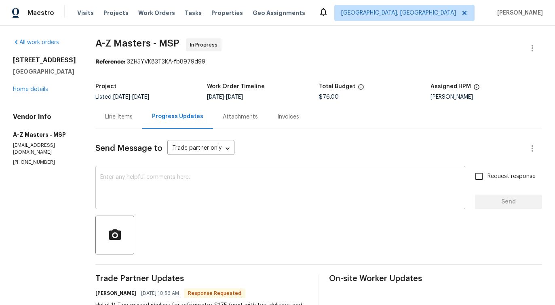
click at [197, 189] on textarea at bounding box center [280, 188] width 360 height 28
click at [126, 121] on div "Line Items" at bounding box center [118, 117] width 47 height 24
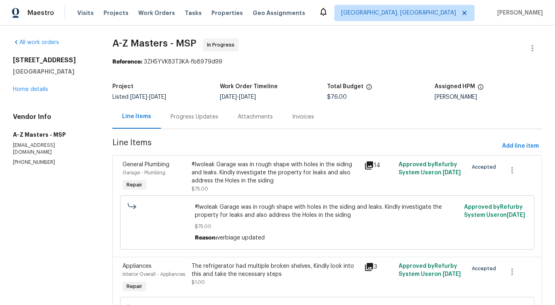
click at [190, 117] on div "Progress Updates" at bounding box center [195, 117] width 48 height 8
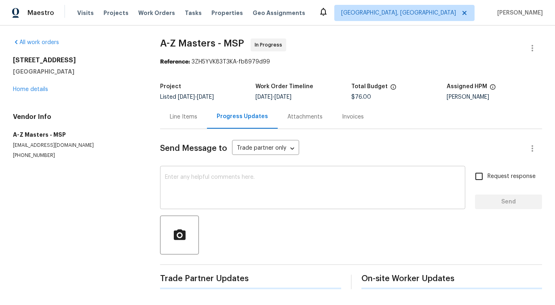
click at [207, 185] on textarea at bounding box center [313, 188] width 296 height 28
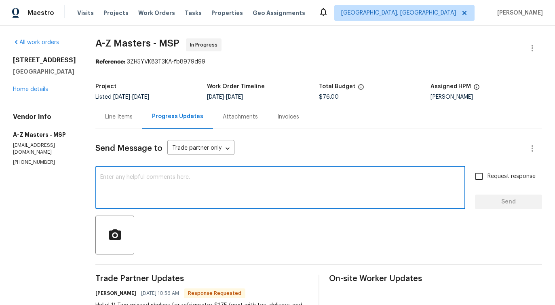
click at [120, 116] on div "Line Items" at bounding box center [118, 117] width 27 height 8
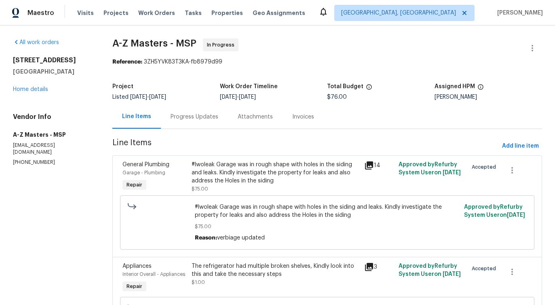
click at [250, 178] on div "#lwoleak Garage was in rough shape with holes in the siding and leaks. Kindly i…" at bounding box center [276, 173] width 168 height 24
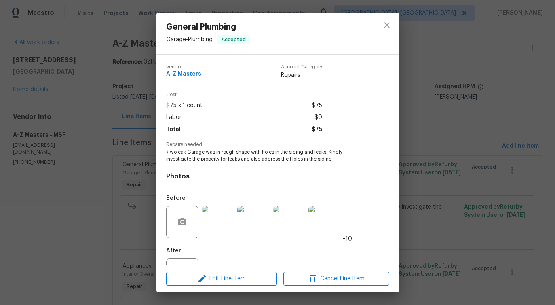
scroll to position [34, 0]
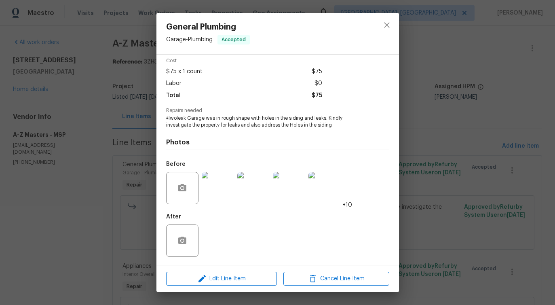
click at [230, 184] on img at bounding box center [218, 188] width 32 height 32
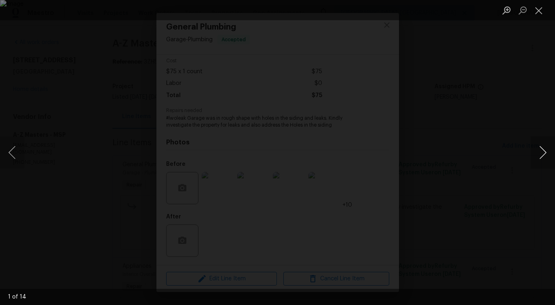
click at [541, 156] on button "Next image" at bounding box center [543, 152] width 24 height 32
click at [17, 152] on button "Previous image" at bounding box center [12, 152] width 24 height 32
click at [544, 153] on button "Next image" at bounding box center [543, 152] width 24 height 32
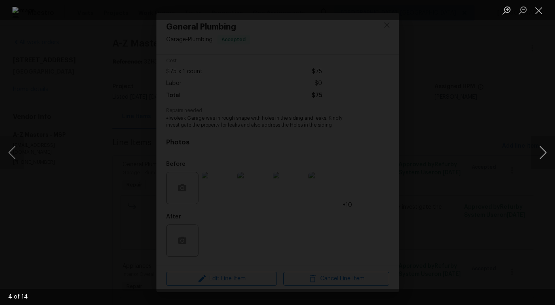
click at [544, 153] on button "Next image" at bounding box center [543, 152] width 24 height 32
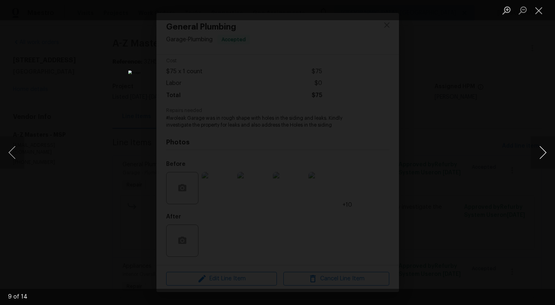
click at [544, 153] on button "Next image" at bounding box center [543, 152] width 24 height 32
click at [13, 159] on button "Previous image" at bounding box center [12, 152] width 24 height 32
click at [540, 159] on button "Next image" at bounding box center [543, 152] width 24 height 32
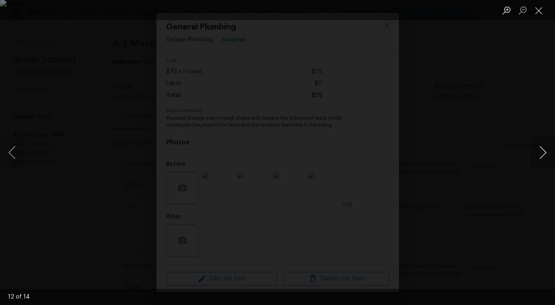
click at [540, 159] on button "Next image" at bounding box center [543, 152] width 24 height 32
click at [535, 8] on button "Close lightbox" at bounding box center [539, 10] width 16 height 14
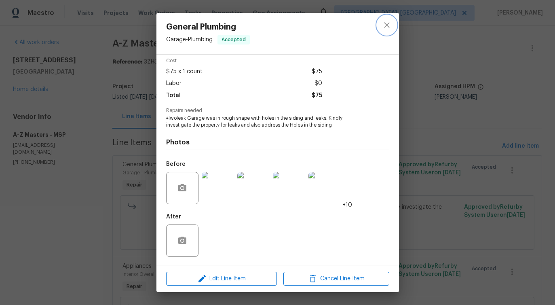
click at [387, 24] on icon "close" at bounding box center [387, 25] width 10 height 10
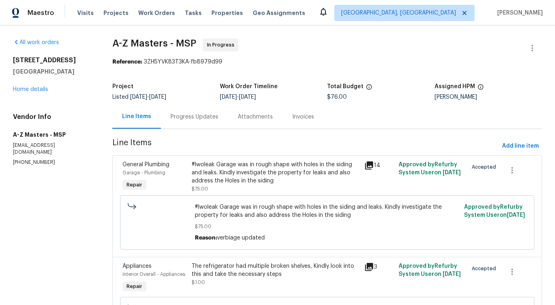
scroll to position [69, 0]
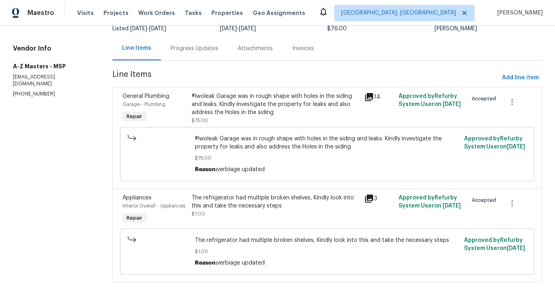
click at [260, 214] on div "The refrigerator had multiple broken shelves, Kindly look into this and take th…" at bounding box center [276, 206] width 168 height 24
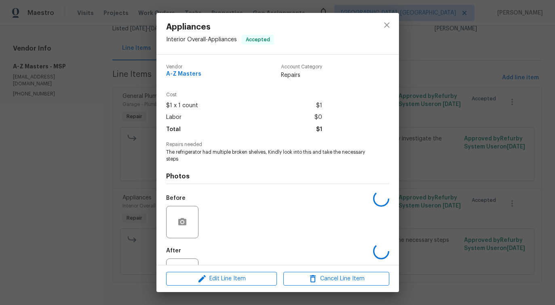
scroll to position [34, 0]
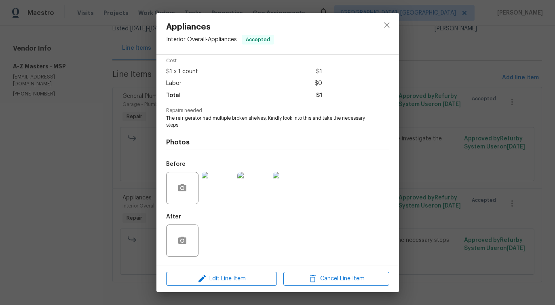
click at [216, 192] on img at bounding box center [218, 188] width 32 height 32
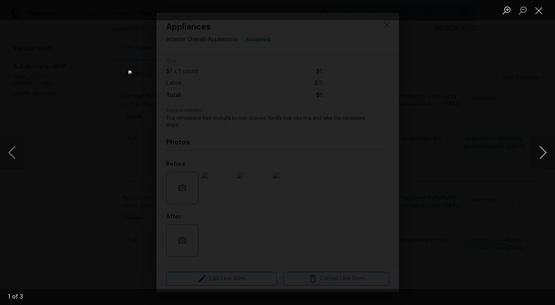
click at [543, 154] on button "Next image" at bounding box center [543, 152] width 24 height 32
click at [535, 8] on button "Close lightbox" at bounding box center [539, 10] width 16 height 14
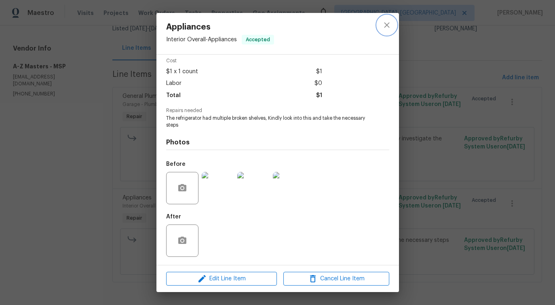
click at [381, 30] on button "close" at bounding box center [386, 24] width 19 height 19
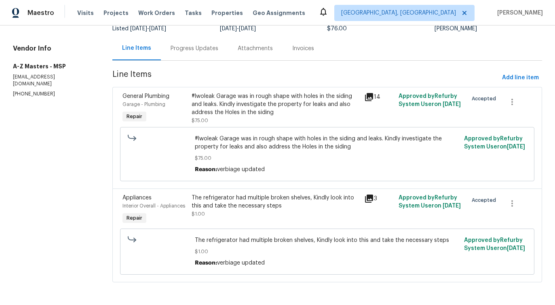
click at [205, 62] on section "A-Z Masters - MSP In Progress Reference: 3ZH5YVK83T3KA-fb8979d99 Project Listed…" at bounding box center [327, 131] width 430 height 322
click at [205, 54] on div "Progress Updates" at bounding box center [194, 48] width 67 height 24
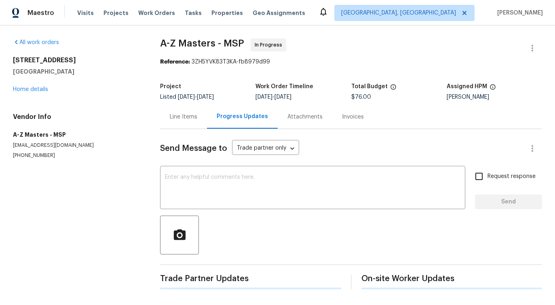
click at [222, 167] on div "Send Message to Trade partner only Trade partner only ​ x ​ Request response Se…" at bounding box center [351, 209] width 382 height 160
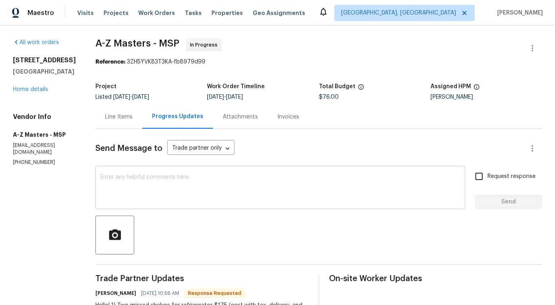
click at [186, 190] on textarea at bounding box center [280, 188] width 360 height 28
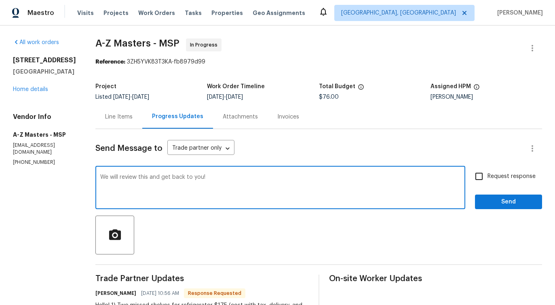
type textarea "We will review this and get back to you!"
click at [516, 204] on span "Send" at bounding box center [509, 202] width 54 height 10
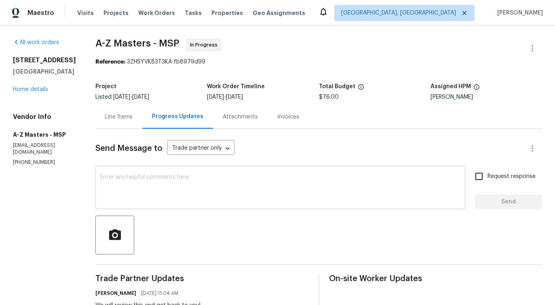
click at [178, 177] on textarea at bounding box center [280, 188] width 360 height 28
drag, startPoint x: 96, startPoint y: 175, endPoint x: 189, endPoint y: 177, distance: 93.0
click at [189, 177] on div "x ​" at bounding box center [280, 188] width 370 height 41
drag, startPoint x: 94, startPoint y: 179, endPoint x: 226, endPoint y: 179, distance: 132.6
click at [226, 179] on div "x ​" at bounding box center [280, 188] width 370 height 41
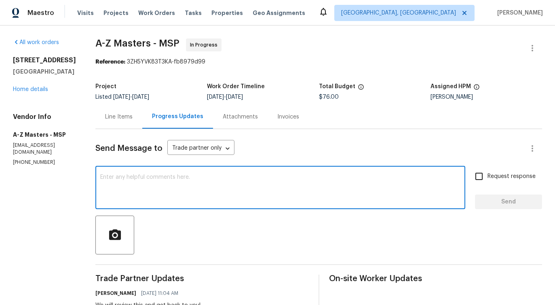
click at [168, 177] on textarea at bounding box center [280, 188] width 360 height 28
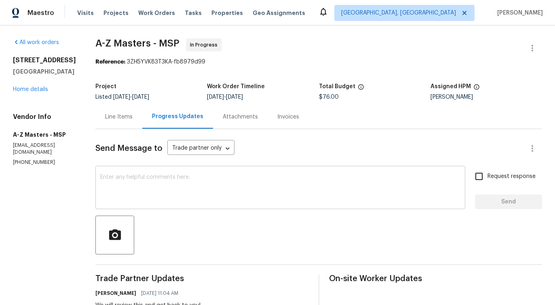
drag, startPoint x: 94, startPoint y: 176, endPoint x: 205, endPoint y: 178, distance: 110.4
click at [205, 178] on div "x ​" at bounding box center [280, 188] width 370 height 41
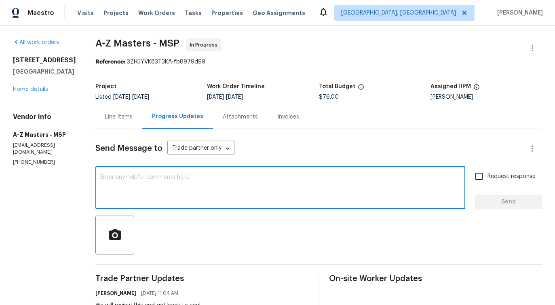
click at [205, 178] on textarea at bounding box center [280, 188] width 360 height 28
click at [117, 111] on div "Line Items" at bounding box center [118, 117] width 47 height 24
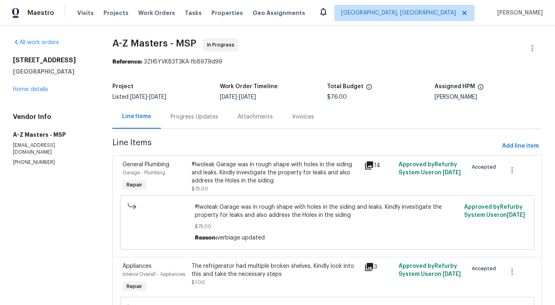
click at [49, 88] on div "926 38th Ave Anoka, MN 55303 Home details" at bounding box center [53, 74] width 80 height 37
click at [39, 90] on link "Home details" at bounding box center [30, 90] width 35 height 6
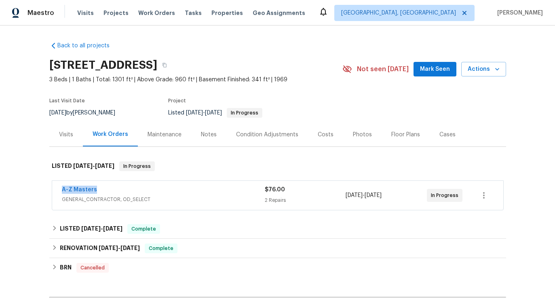
drag, startPoint x: 63, startPoint y: 193, endPoint x: 138, endPoint y: 193, distance: 75.2
click at [138, 193] on div "A-Z Masters GENERAL_CONTRACTOR, OD_SELECT $76.00 2 Repairs 9/16/2025 - 9/18/202…" at bounding box center [277, 195] width 451 height 29
copy link "A-Z Masters"
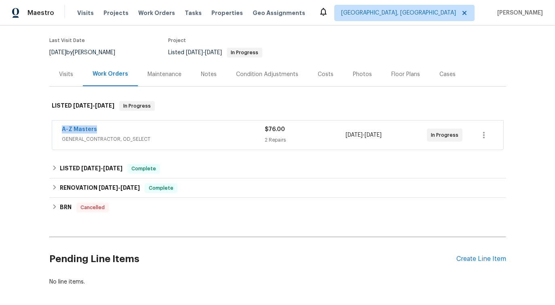
scroll to position [71, 0]
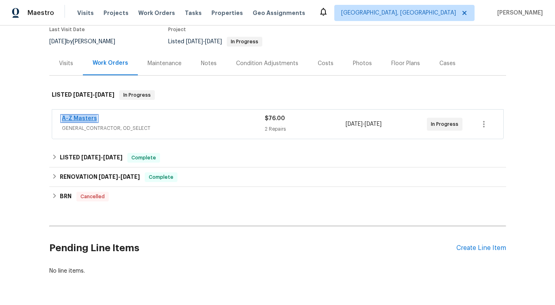
click at [82, 117] on link "A-Z Masters" at bounding box center [79, 119] width 35 height 6
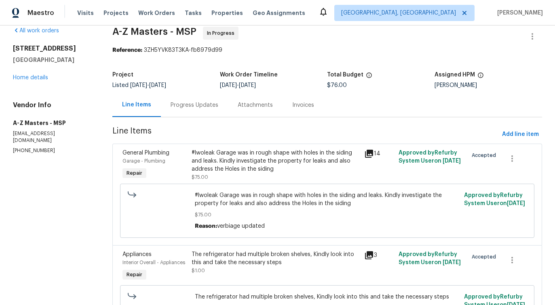
scroll to position [69, 0]
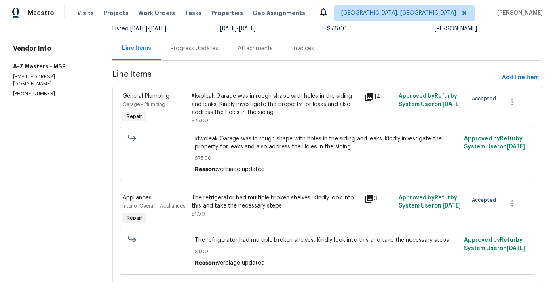
click at [238, 143] on span "#lwoleak Garage was in rough shape with holes in the siding and leaks. Kindly i…" at bounding box center [327, 143] width 264 height 16
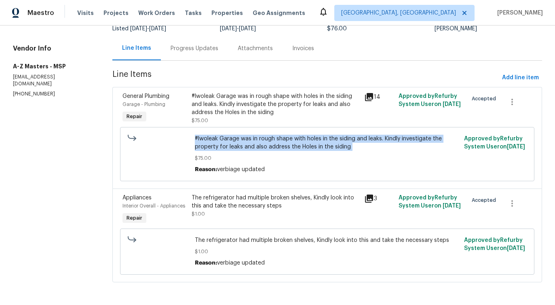
copy span "#lwoleak Garage was in rough shape with holes in the siding and leaks. Kindly i…"
click at [234, 238] on span "The refrigerator had multiple broken shelves, Kindly look into this and take th…" at bounding box center [327, 240] width 264 height 8
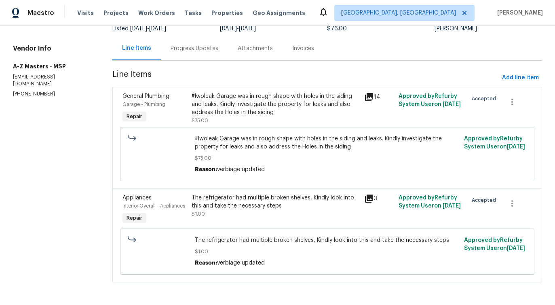
click at [234, 238] on span "The refrigerator had multiple broken shelves, Kindly look into this and take th…" at bounding box center [327, 240] width 264 height 8
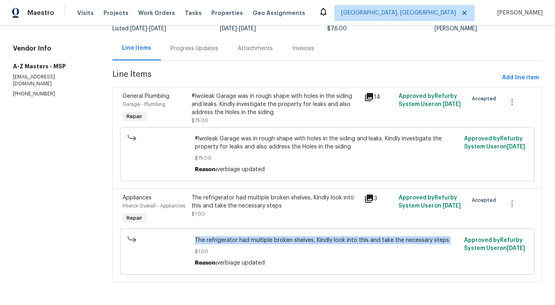
copy span "The refrigerator had multiple broken shelves, Kindly look into this and take th…"
click at [207, 46] on div "Progress Updates" at bounding box center [195, 48] width 48 height 8
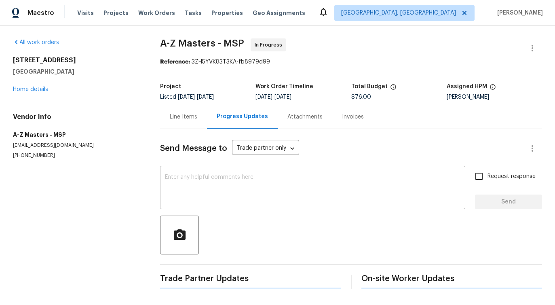
click at [218, 173] on div "x ​" at bounding box center [312, 188] width 305 height 41
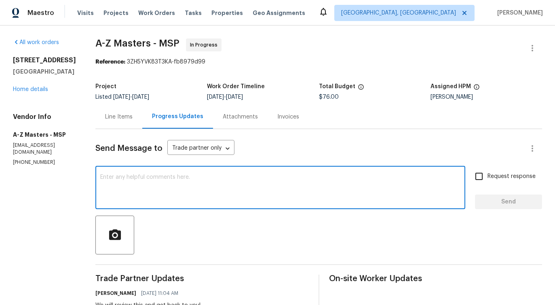
scroll to position [114, 0]
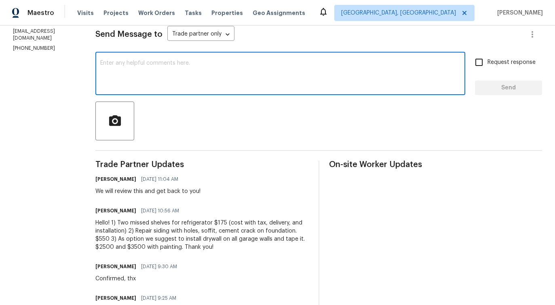
click at [141, 226] on div "Hello! 1) Two missed shelves for refrigerator $175 (cost with tax, delivery, an…" at bounding box center [202, 235] width 214 height 32
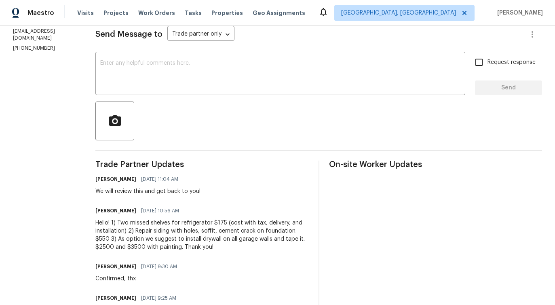
click at [141, 226] on div "Hello! 1) Two missed shelves for refrigerator $175 (cost with tax, delivery, an…" at bounding box center [202, 235] width 214 height 32
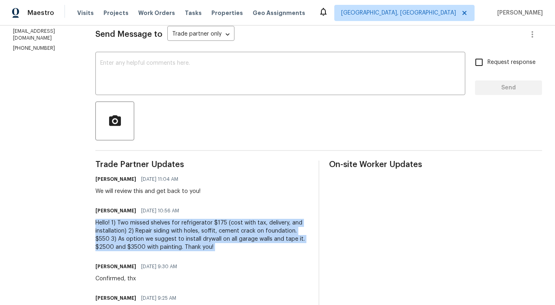
copy div "Hello! 1) Two missed shelves for refrigerator $175 (cost with tax, delivery, an…"
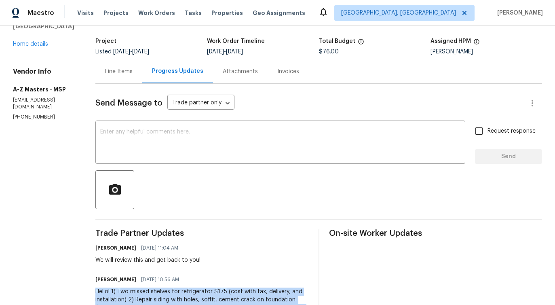
scroll to position [0, 0]
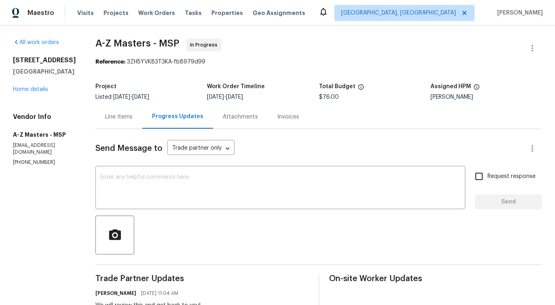
click at [32, 92] on div "926 38th Ave Anoka, MN 55303 Home details" at bounding box center [44, 74] width 63 height 37
click at [32, 91] on link "Home details" at bounding box center [30, 90] width 35 height 6
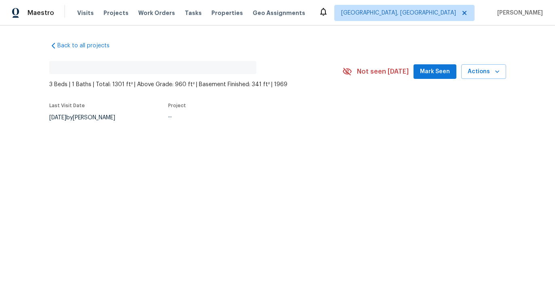
click at [32, 91] on div "Back to all projects No address found 3 Beds | 1 Baths | Total: 1301 ft² | Abov…" at bounding box center [277, 100] width 555 height 150
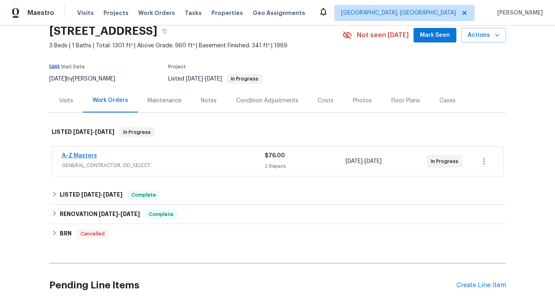
scroll to position [41, 0]
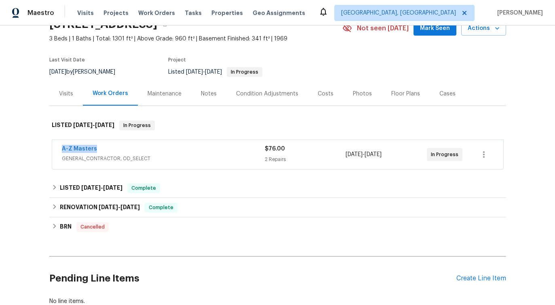
drag, startPoint x: 58, startPoint y: 147, endPoint x: 121, endPoint y: 146, distance: 63.5
click at [121, 146] on div "A-Z Masters GENERAL_CONTRACTOR, OD_SELECT $76.00 2 Repairs 9/16/2025 - 9/18/202…" at bounding box center [277, 154] width 451 height 29
copy link "A-Z Masters"
click at [82, 150] on link "A-Z Masters" at bounding box center [79, 149] width 35 height 6
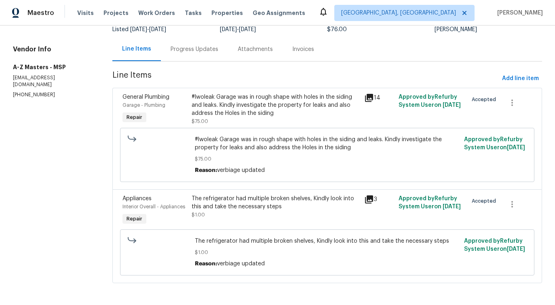
scroll to position [69, 0]
click at [307, 102] on div "#lwoleak Garage was in rough shape with holes in the siding and leaks. Kindly i…" at bounding box center [276, 104] width 168 height 24
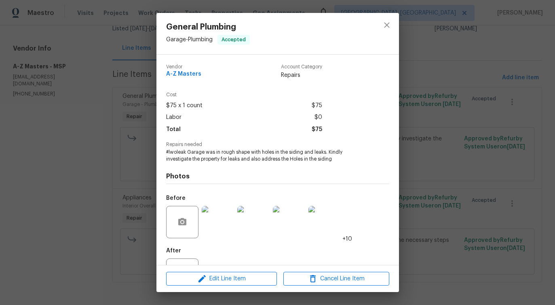
scroll to position [34, 0]
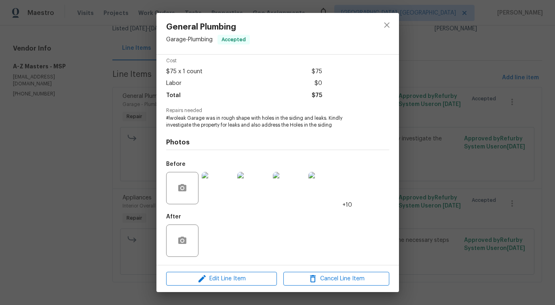
click at [340, 199] on img at bounding box center [325, 188] width 32 height 32
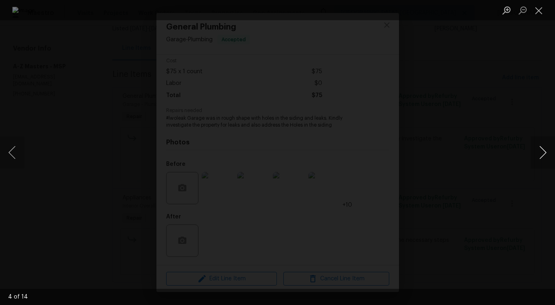
click at [544, 155] on button "Next image" at bounding box center [543, 152] width 24 height 32
click at [296, 194] on img "Lightbox" at bounding box center [277, 152] width 555 height 305
click at [543, 155] on button "Next image" at bounding box center [543, 152] width 24 height 32
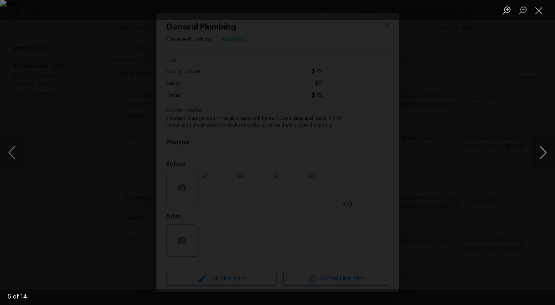
click at [541, 156] on button "Next image" at bounding box center [543, 152] width 24 height 32
click at [546, 153] on button "Next image" at bounding box center [543, 152] width 24 height 32
click at [546, 155] on button "Next image" at bounding box center [543, 152] width 24 height 32
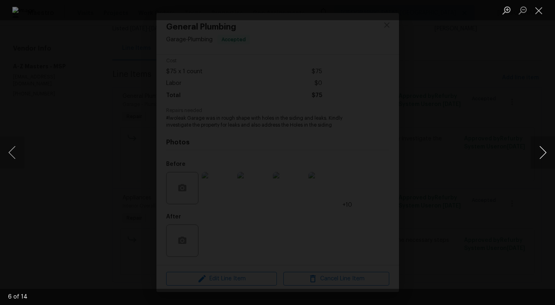
click at [546, 155] on button "Next image" at bounding box center [543, 152] width 24 height 32
click at [545, 153] on button "Next image" at bounding box center [543, 152] width 24 height 32
click at [545, 152] on button "Next image" at bounding box center [543, 152] width 24 height 32
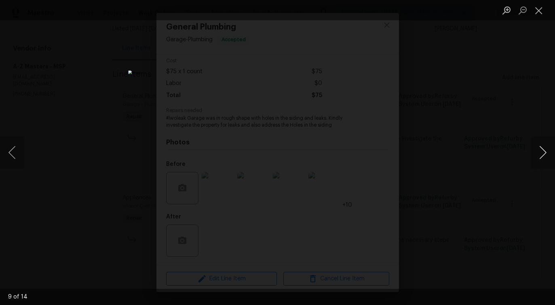
click at [545, 152] on button "Next image" at bounding box center [543, 152] width 24 height 32
click at [545, 153] on button "Next image" at bounding box center [543, 152] width 24 height 32
click at [544, 156] on button "Next image" at bounding box center [543, 152] width 24 height 32
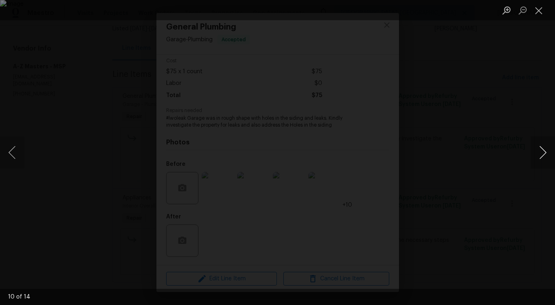
click at [544, 156] on button "Next image" at bounding box center [543, 152] width 24 height 32
click at [547, 154] on button "Next image" at bounding box center [543, 152] width 24 height 32
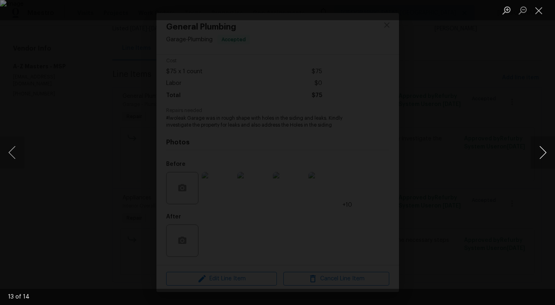
click at [544, 151] on button "Next image" at bounding box center [543, 152] width 24 height 32
click at [539, 9] on button "Close lightbox" at bounding box center [539, 10] width 16 height 14
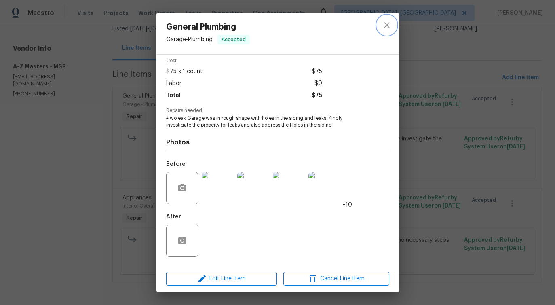
click at [383, 29] on icon "close" at bounding box center [387, 25] width 10 height 10
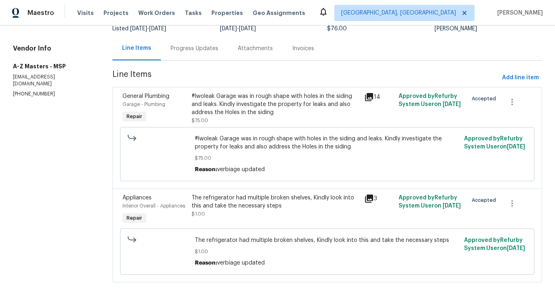
click at [317, 201] on div "The refrigerator had multiple broken shelves, Kindly look into this and take th…" at bounding box center [276, 202] width 168 height 16
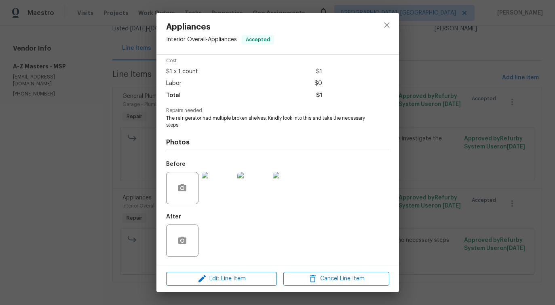
click at [222, 186] on img at bounding box center [218, 188] width 32 height 32
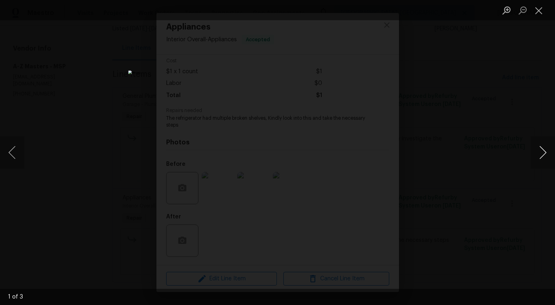
click at [543, 157] on button "Next image" at bounding box center [543, 152] width 24 height 32
click at [545, 156] on button "Next image" at bounding box center [543, 152] width 24 height 32
click at [541, 8] on button "Close lightbox" at bounding box center [539, 10] width 16 height 14
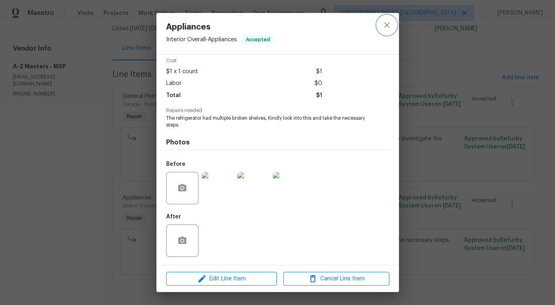
click at [383, 20] on icon "close" at bounding box center [387, 25] width 10 height 10
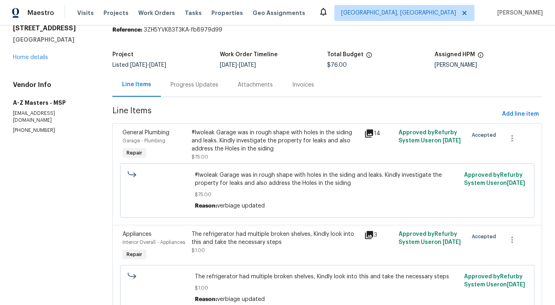
scroll to position [0, 0]
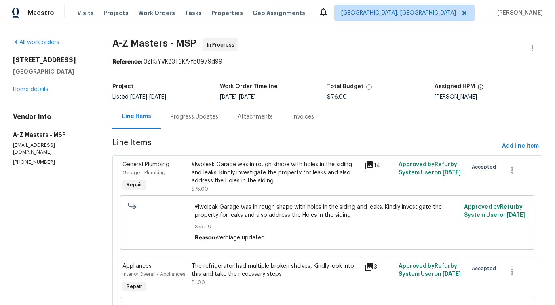
click at [192, 118] on div "Progress Updates" at bounding box center [195, 117] width 48 height 8
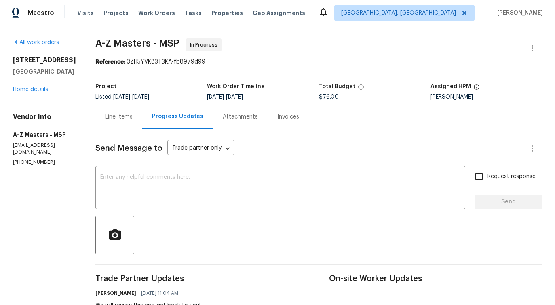
click at [26, 86] on div "926 38th Ave Anoka, MN 55303 Home details" at bounding box center [44, 74] width 63 height 37
click at [26, 90] on link "Home details" at bounding box center [30, 90] width 35 height 6
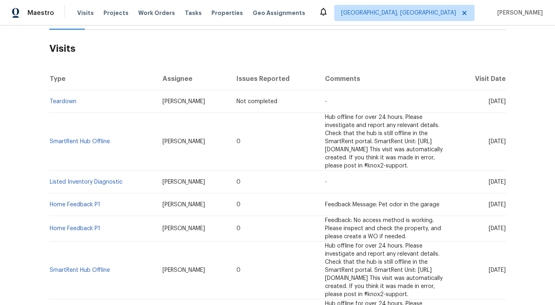
scroll to position [8, 0]
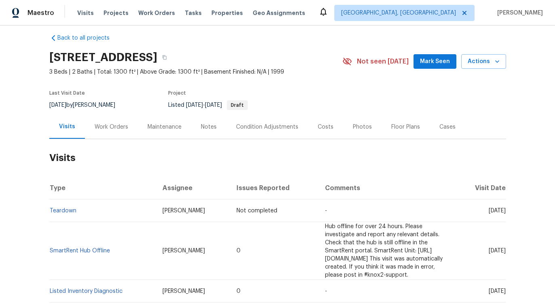
click at [106, 130] on div "Work Orders" at bounding box center [112, 127] width 34 height 8
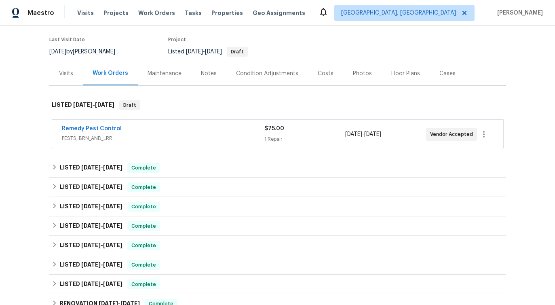
scroll to position [71, 0]
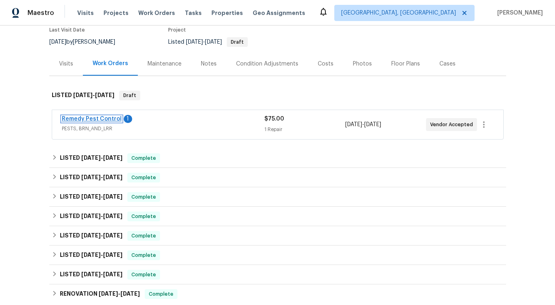
click at [111, 118] on link "Remedy Pest Control" at bounding box center [92, 119] width 60 height 6
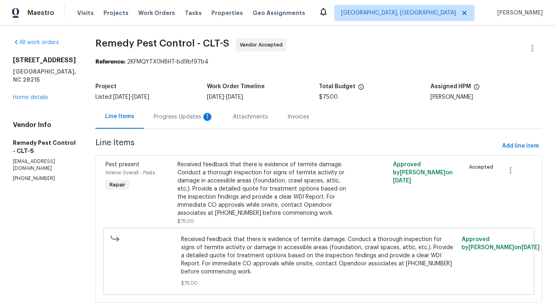
click at [163, 131] on section "Remedy Pest Control - CLT-S Vendor Accepted Reference: 2KFMQYTX0H8HT-bd9bf97b4 …" at bounding box center [318, 175] width 447 height 274
click at [166, 126] on div "Progress Updates 1" at bounding box center [183, 117] width 79 height 24
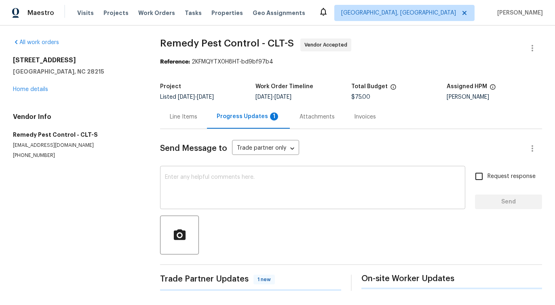
click at [185, 183] on textarea at bounding box center [313, 188] width 296 height 28
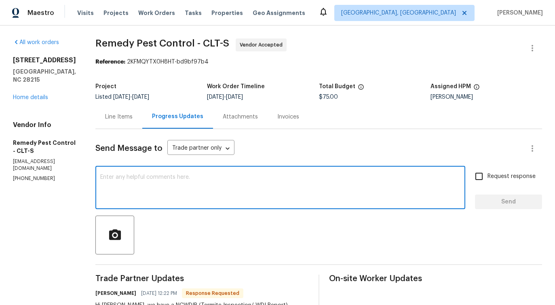
click at [165, 192] on textarea at bounding box center [280, 188] width 360 height 28
type textarea "Thanks for the update!"
click at [520, 205] on span "Send" at bounding box center [509, 202] width 54 height 10
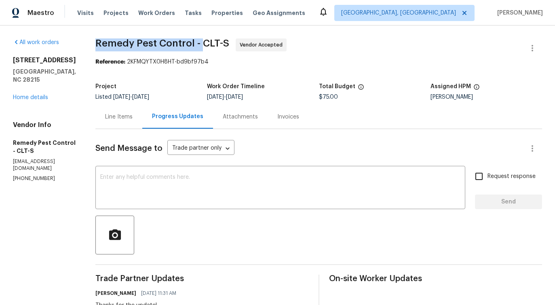
drag, startPoint x: 88, startPoint y: 41, endPoint x: 195, endPoint y: 40, distance: 106.4
click at [195, 40] on div "All work orders 6809 Brancusi Ct Charlotte, NC 28215 Home details Vendor Info R…" at bounding box center [277, 238] width 555 height 426
copy span "Remedy Pest Control -"
click at [39, 95] on link "Home details" at bounding box center [30, 98] width 35 height 6
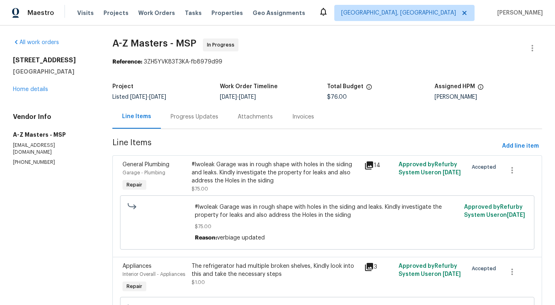
click at [180, 123] on div "Progress Updates" at bounding box center [194, 117] width 67 height 24
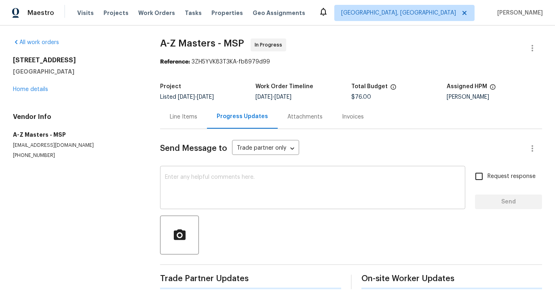
click at [199, 179] on textarea at bounding box center [313, 188] width 296 height 28
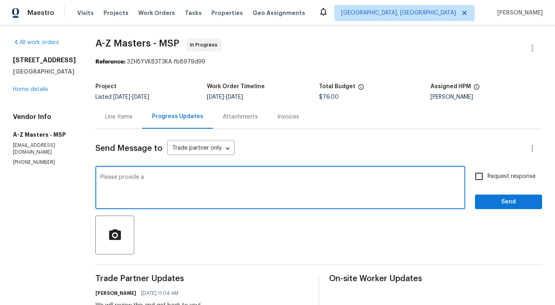
paste textarea "quote to install wood panels inside garage just walls"
click at [0, 0] on span "walls" at bounding box center [0, 0] width 0 height 0
type textarea "Please provide a quote to install wood panels inside the garage, just on the wa…"
click at [490, 178] on span "Request response" at bounding box center [512, 176] width 48 height 8
click at [488, 178] on input "Request response" at bounding box center [479, 176] width 17 height 17
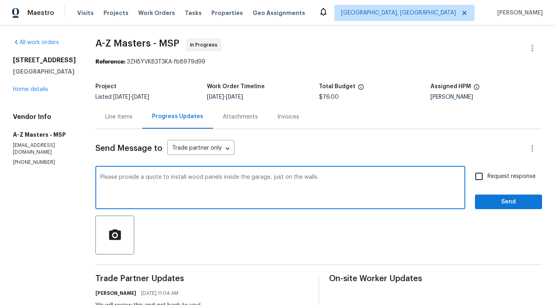
checkbox input "true"
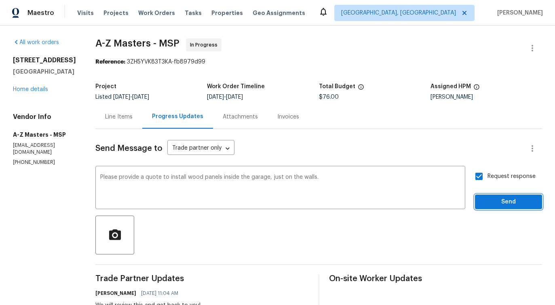
click at [498, 200] on span "Send" at bounding box center [509, 202] width 54 height 10
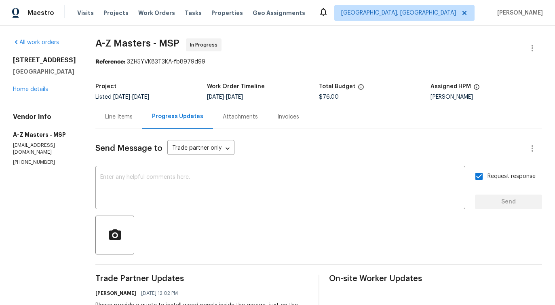
click at [108, 127] on div "Line Items" at bounding box center [118, 117] width 47 height 24
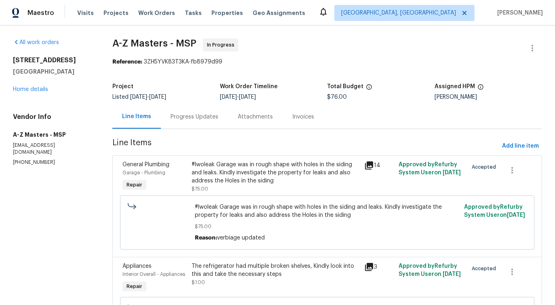
scroll to position [69, 0]
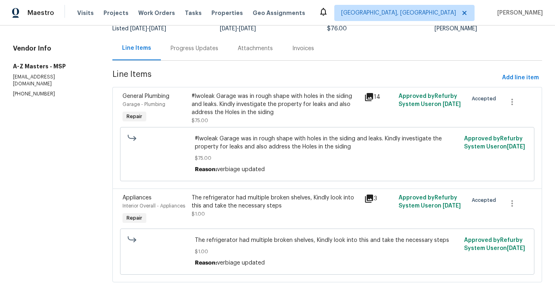
click at [242, 201] on div "The refrigerator had multiple broken shelves, Kindly look into this and take th…" at bounding box center [276, 202] width 168 height 16
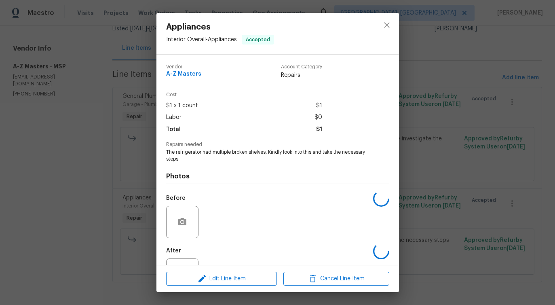
scroll to position [34, 0]
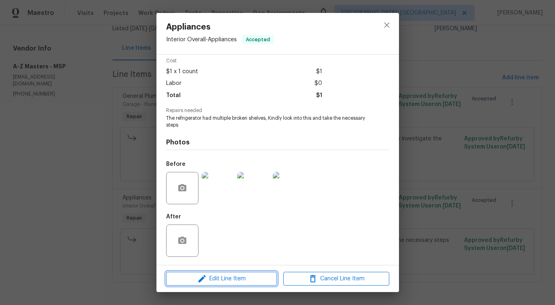
click at [203, 280] on icon "button" at bounding box center [202, 279] width 10 height 10
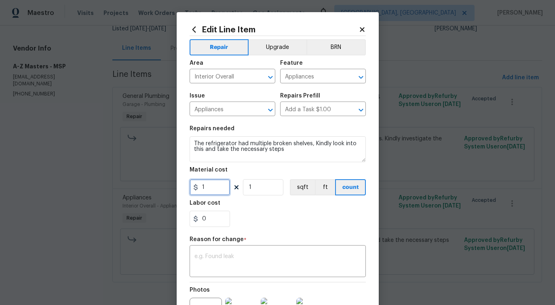
click at [213, 186] on input "1" at bounding box center [210, 187] width 40 height 16
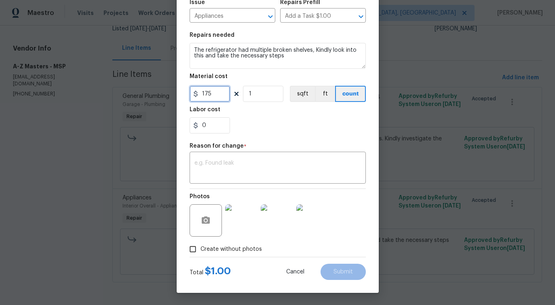
type input "175"
click at [269, 165] on textarea at bounding box center [278, 168] width 167 height 17
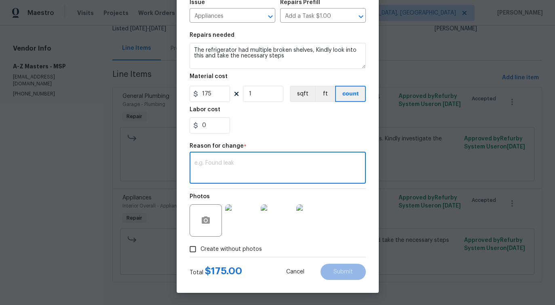
paste textarea "(PS) Updated cost per BR team approval."
type textarea "(PS) Updated cost per BR team approval."
click at [340, 275] on span "Submit" at bounding box center [343, 272] width 19 height 6
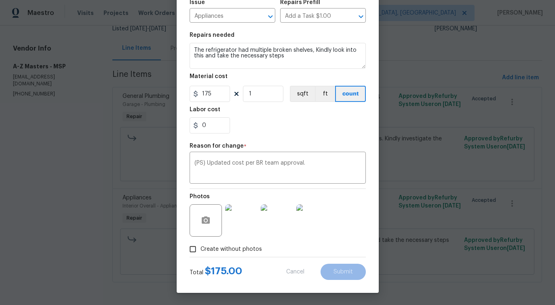
type input "1"
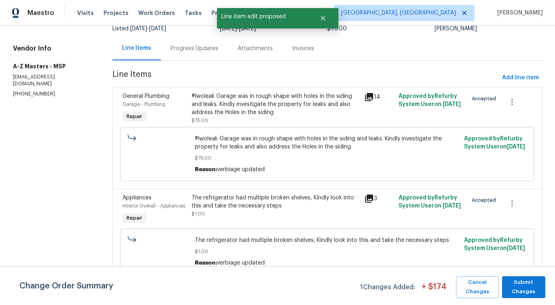
scroll to position [0, 0]
click at [524, 289] on span "Submit Changes" at bounding box center [523, 287] width 35 height 19
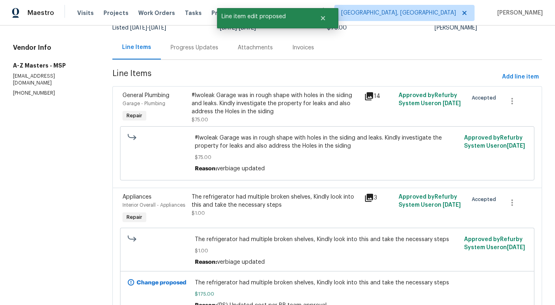
click at [288, 198] on div "The refrigerator had multiple broken shelves, Kindly look into this and take th…" at bounding box center [276, 201] width 168 height 16
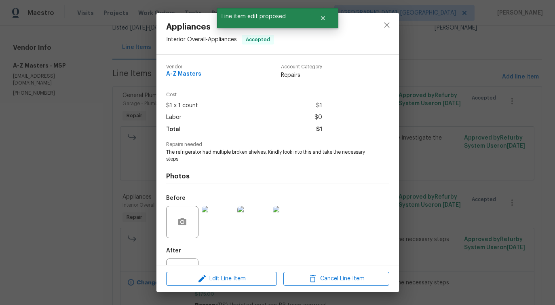
scroll to position [34, 0]
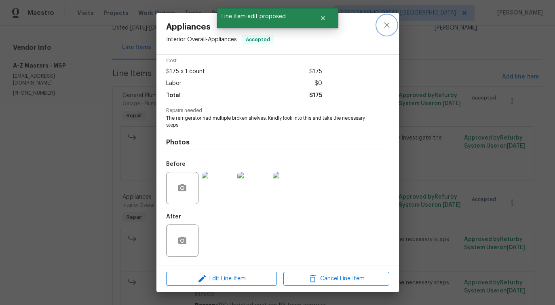
click at [389, 27] on icon "close" at bounding box center [386, 24] width 5 height 5
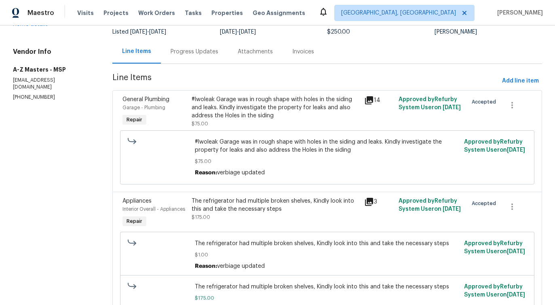
scroll to position [69, 0]
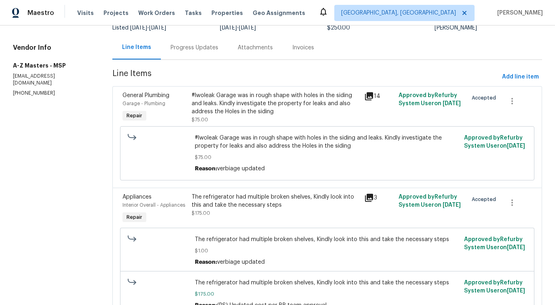
click at [259, 113] on div "#lwoleak Garage was in rough shape with holes in the siding and leaks. Kindly i…" at bounding box center [276, 103] width 168 height 24
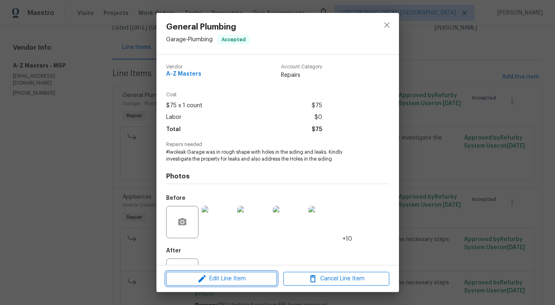
click at [214, 279] on span "Edit Line Item" at bounding box center [222, 279] width 106 height 10
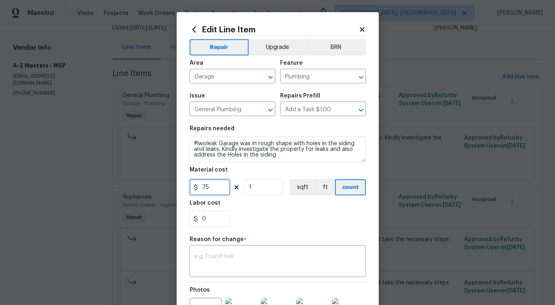
click at [209, 185] on input "75" at bounding box center [210, 187] width 40 height 16
type input "550"
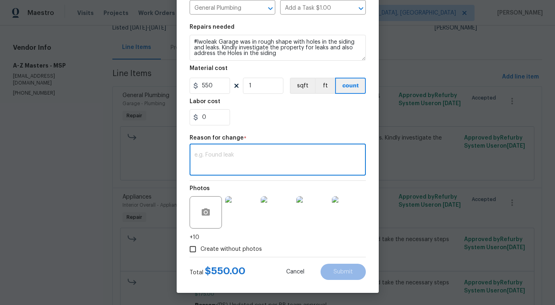
click at [244, 161] on textarea at bounding box center [278, 160] width 167 height 17
paste textarea "(PS) Updated cost per BR team approval."
type textarea "(PS) Updated cost per BR team approval."
click at [341, 272] on span "Submit" at bounding box center [343, 272] width 19 height 6
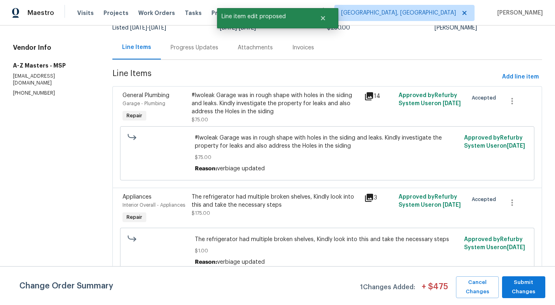
scroll to position [0, 0]
click at [516, 295] on span "Submit Changes" at bounding box center [523, 287] width 35 height 19
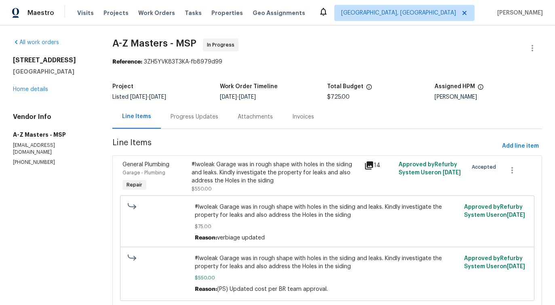
click at [184, 118] on div "Progress Updates" at bounding box center [195, 117] width 48 height 8
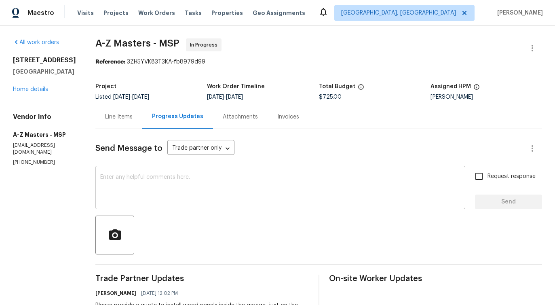
click at [200, 190] on textarea at bounding box center [280, 188] width 360 height 28
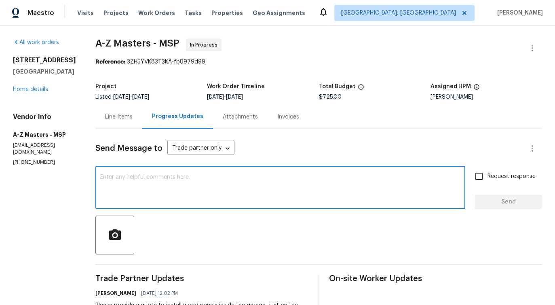
click at [171, 187] on textarea at bounding box center [280, 188] width 360 height 28
click at [236, 188] on textarea at bounding box center [280, 188] width 360 height 28
paste textarea "Two missed shelves for refrigerator $175 (cost with tax, delivery, and installa…"
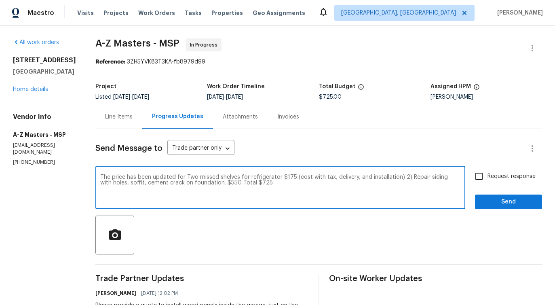
click at [182, 177] on textarea "The price has been updated for Two missed shelves for refrigerator $175 (cost w…" at bounding box center [280, 188] width 360 height 28
click at [254, 183] on textarea "The price has been updated for two missed shelves for refrigerator $175 (cost w…" at bounding box center [280, 188] width 360 height 28
type textarea "The price has been updated for two missed shelves for refrigerator $175 (cost w…"
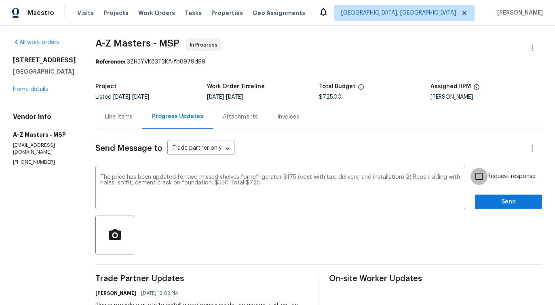
click at [479, 177] on input "Request response" at bounding box center [479, 176] width 17 height 17
checkbox input "true"
click at [495, 200] on span "Send" at bounding box center [509, 202] width 54 height 10
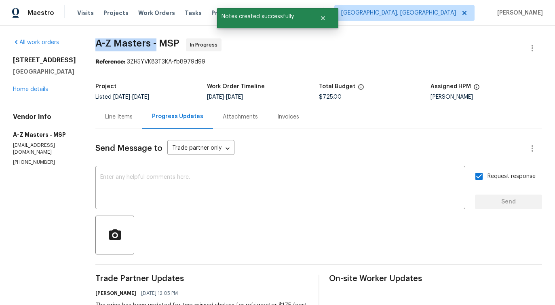
drag, startPoint x: 82, startPoint y: 47, endPoint x: 150, endPoint y: 47, distance: 67.5
click at [150, 47] on div "All work orders 926 38th Ave Anoka, MN 55303 Home details Vendor Info A-Z Maste…" at bounding box center [277, 297] width 555 height 545
copy span "A-Z Masters -"
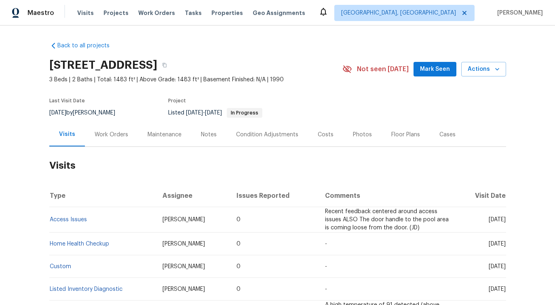
click at [118, 137] on div "Work Orders" at bounding box center [112, 135] width 34 height 8
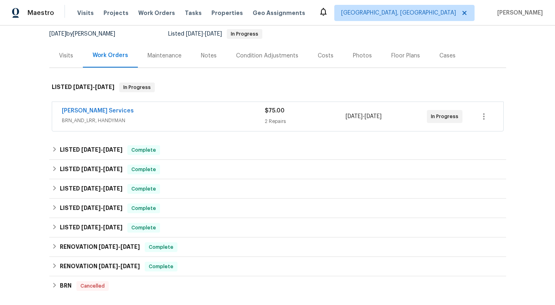
scroll to position [81, 0]
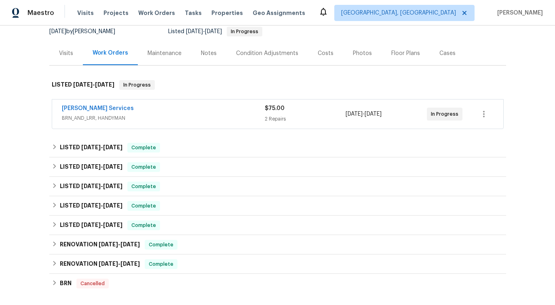
click at [99, 113] on div "[PERSON_NAME] Services" at bounding box center [163, 109] width 203 height 10
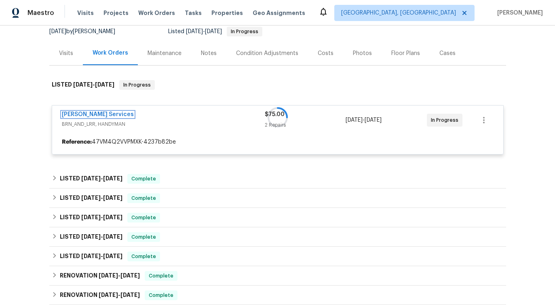
click at [92, 114] on link "[PERSON_NAME] Services" at bounding box center [98, 115] width 72 height 6
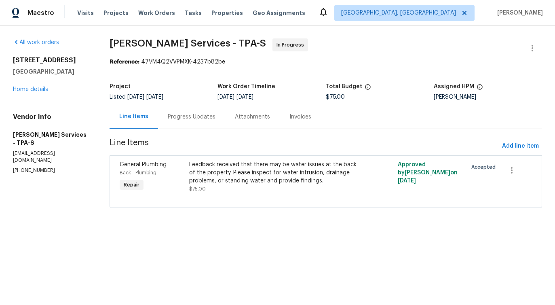
click at [197, 123] on div "Progress Updates" at bounding box center [191, 117] width 67 height 24
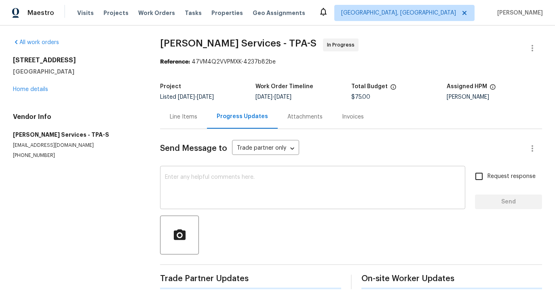
click at [202, 205] on div "x ​" at bounding box center [312, 188] width 305 height 41
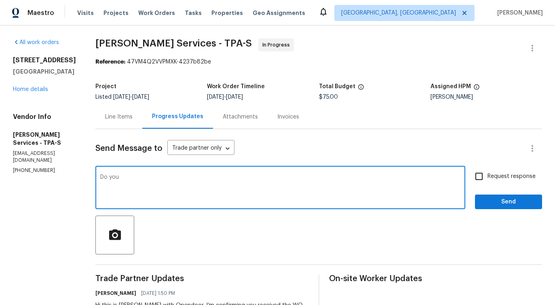
click at [200, 211] on div "Send Message to Trade partner only Trade partner only ​ Do you x ​ Request resp…" at bounding box center [318, 240] width 447 height 222
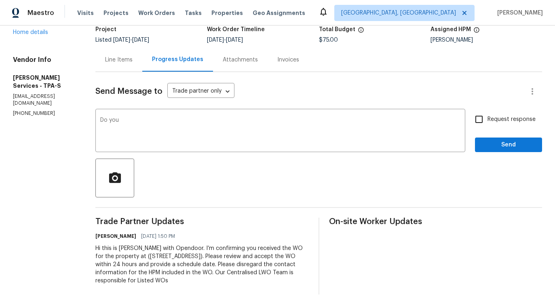
scroll to position [59, 0]
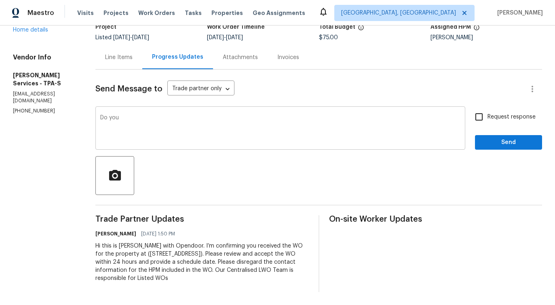
click at [181, 139] on textarea "Do you" at bounding box center [280, 129] width 360 height 28
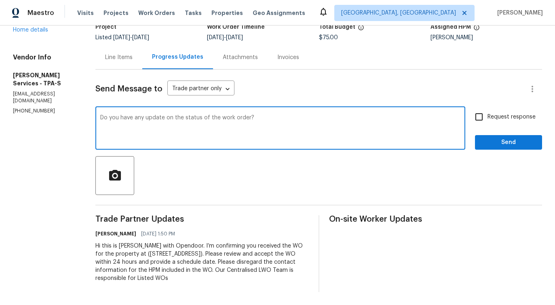
drag, startPoint x: 184, startPoint y: 121, endPoint x: 339, endPoint y: 121, distance: 155.3
click at [339, 121] on textarea "Do you have any update on the status of the work order?" at bounding box center [280, 129] width 360 height 28
type textarea "Do you have any update on the status of the work order?"
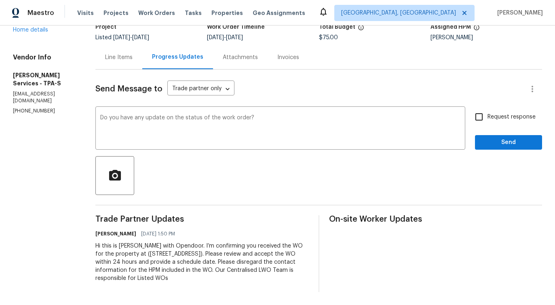
click at [491, 119] on span "Request response" at bounding box center [512, 117] width 48 height 8
click at [488, 119] on input "Request response" at bounding box center [479, 116] width 17 height 17
checkbox input "true"
click at [492, 136] on button "Send" at bounding box center [508, 142] width 67 height 15
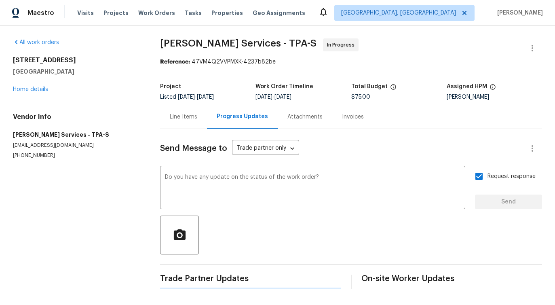
scroll to position [0, 0]
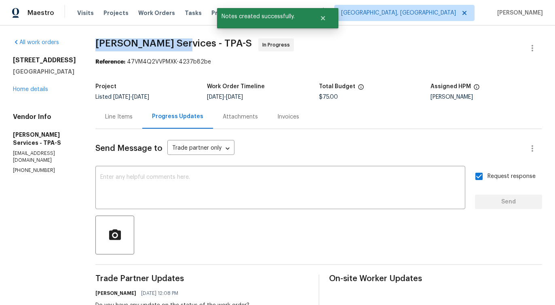
drag, startPoint x: 99, startPoint y: 45, endPoint x: 178, endPoint y: 44, distance: 79.3
click at [178, 44] on div "All work orders [STREET_ADDRESS] Home details Vendor Info [PERSON_NAME] Service…" at bounding box center [277, 210] width 555 height 370
copy span "[PERSON_NAME] Services -"
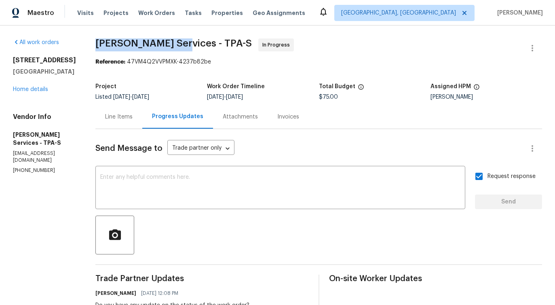
click at [33, 93] on div "[STREET_ADDRESS] Home details" at bounding box center [44, 74] width 63 height 37
click at [33, 90] on link "Home details" at bounding box center [30, 90] width 35 height 6
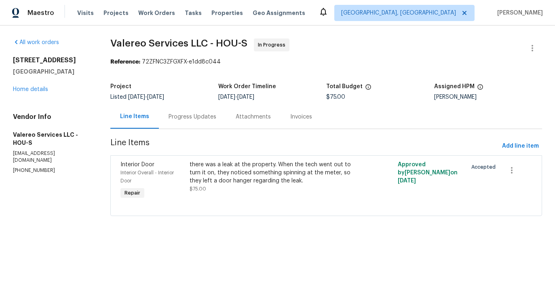
click at [189, 127] on div "Progress Updates" at bounding box center [192, 117] width 67 height 24
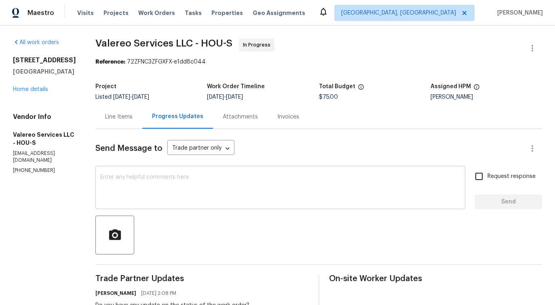
click at [173, 190] on textarea at bounding box center [280, 188] width 360 height 28
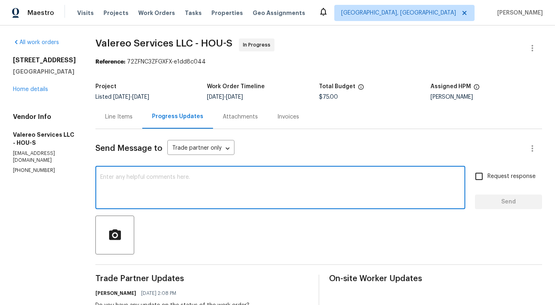
click at [20, 171] on p "[PHONE_NUMBER]" at bounding box center [44, 170] width 63 height 7
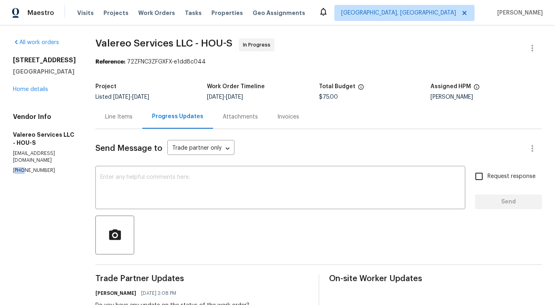
click at [20, 171] on p "(512) 415-7642" at bounding box center [44, 170] width 63 height 7
copy p "(512) 415-7642"
click at [145, 175] on textarea at bounding box center [280, 188] width 360 height 28
click at [44, 92] on link "Home details" at bounding box center [30, 90] width 35 height 6
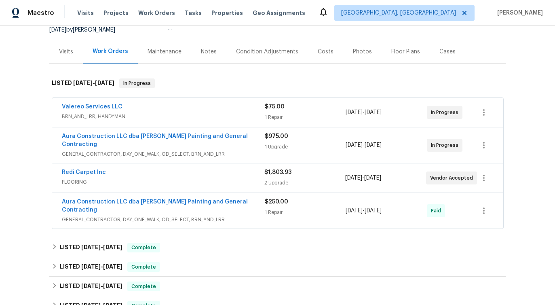
scroll to position [88, 0]
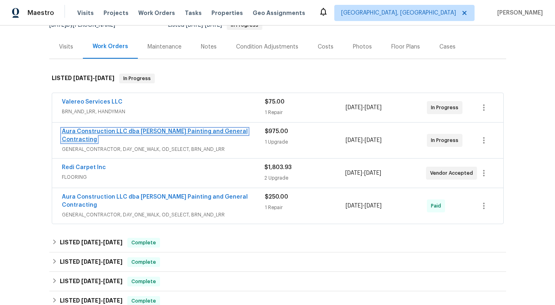
click at [85, 131] on link "Aura Construction LLC dba Logan's Painting and General Contracting" at bounding box center [155, 136] width 186 height 14
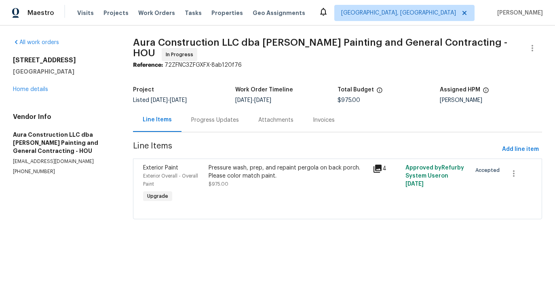
click at [212, 118] on div "Progress Updates" at bounding box center [215, 120] width 48 height 8
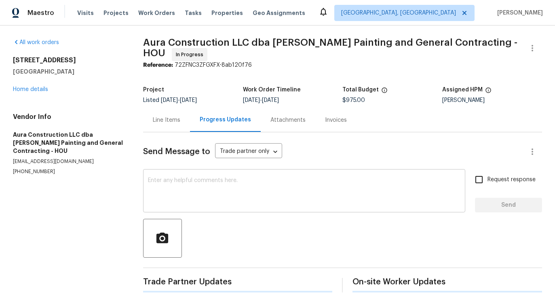
click at [207, 186] on textarea at bounding box center [304, 192] width 313 height 28
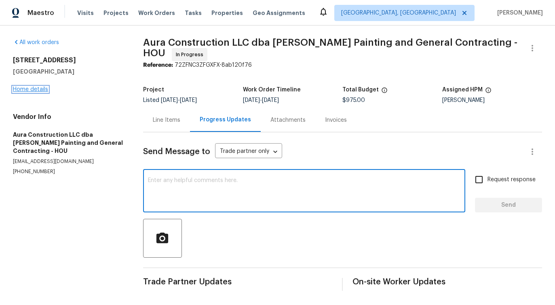
click at [31, 88] on link "Home details" at bounding box center [30, 90] width 35 height 6
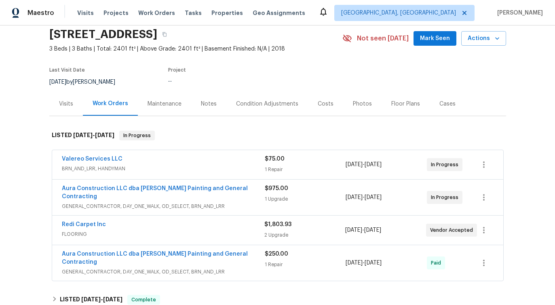
scroll to position [42, 0]
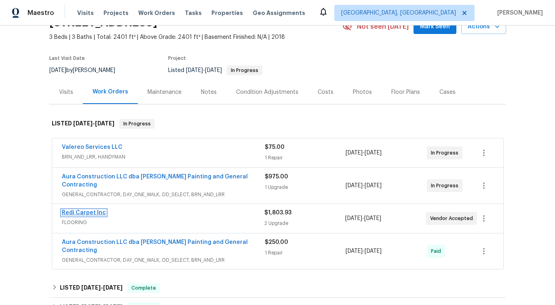
click at [83, 210] on link "Redi Carpet Inc" at bounding box center [84, 213] width 44 height 6
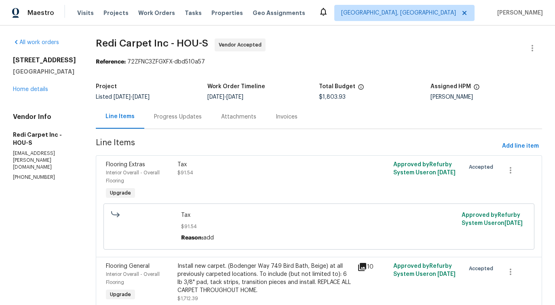
click at [193, 122] on div "Progress Updates" at bounding box center [177, 117] width 67 height 24
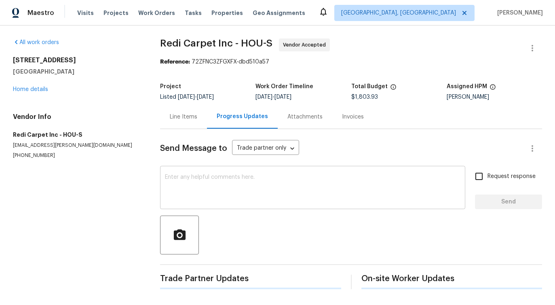
click at [210, 182] on textarea at bounding box center [313, 188] width 296 height 28
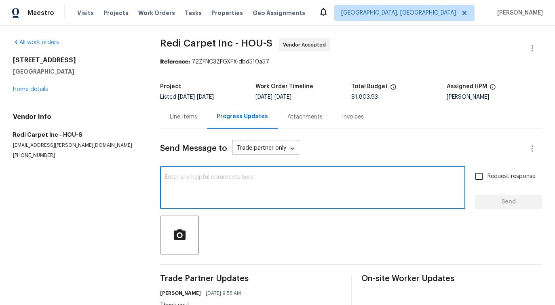
click at [210, 182] on textarea at bounding box center [313, 188] width 296 height 28
click at [28, 85] on div "3403 Satin Leaf Ln Richmond, TX 77469 Home details" at bounding box center [77, 74] width 128 height 37
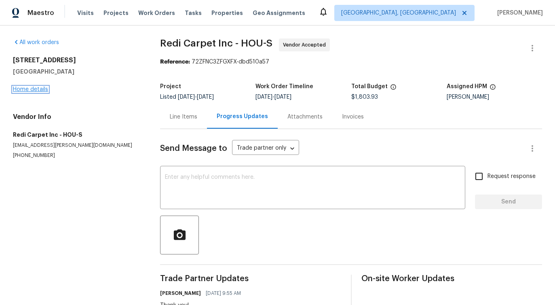
click at [30, 91] on link "Home details" at bounding box center [30, 90] width 35 height 6
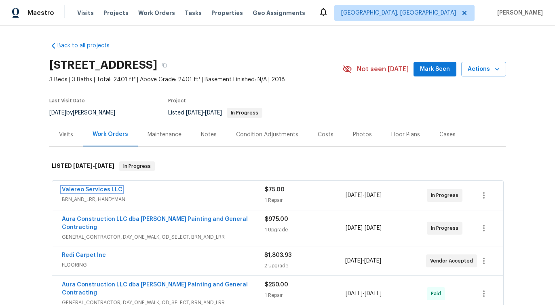
click at [90, 192] on link "Valereo Services LLC" at bounding box center [92, 190] width 61 height 6
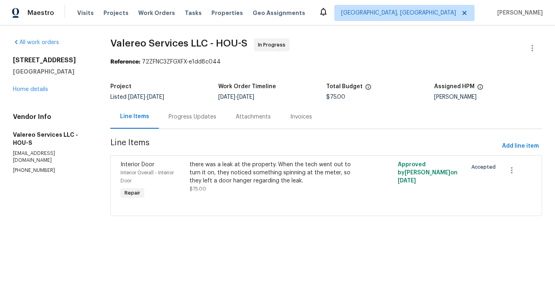
click at [194, 114] on div "Progress Updates" at bounding box center [193, 117] width 48 height 8
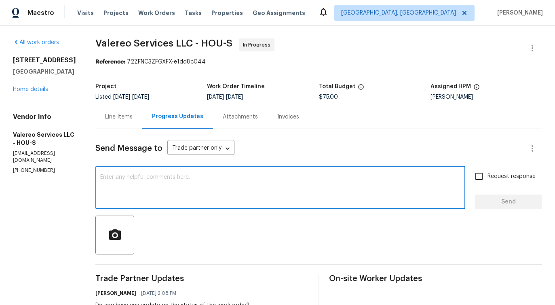
click at [193, 202] on textarea at bounding box center [280, 188] width 360 height 28
click at [241, 193] on textarea at bounding box center [280, 188] width 360 height 28
paste textarea "Although we were unable to reach you when we tried calling this number (404) 21…"
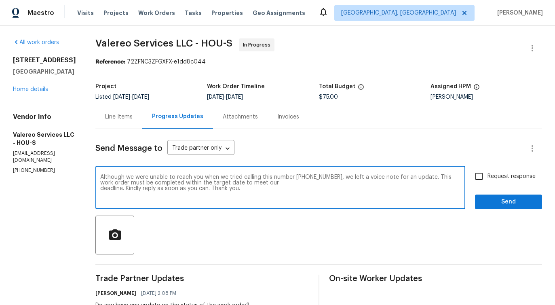
click at [34, 171] on p "(512) 415-7642" at bounding box center [44, 170] width 63 height 7
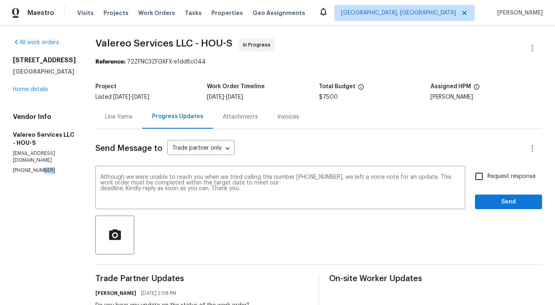
click at [34, 171] on p "(512) 415-7642" at bounding box center [44, 170] width 63 height 7
click at [27, 173] on p "(512) 415-7642" at bounding box center [44, 170] width 63 height 7
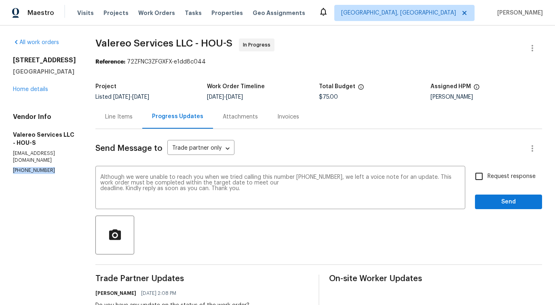
copy p "(512) 415-7642"
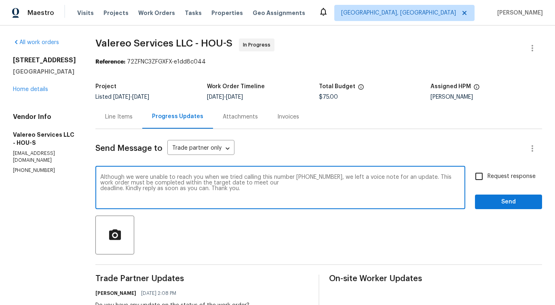
drag, startPoint x: 289, startPoint y: 177, endPoint x: 327, endPoint y: 176, distance: 38.0
click at [327, 176] on textarea "Although we were unable to reach you when we tried calling this number (404) 21…" at bounding box center [280, 188] width 360 height 28
paste textarea "512) 415-7642"
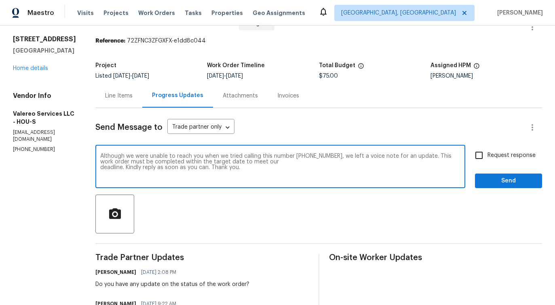
scroll to position [26, 0]
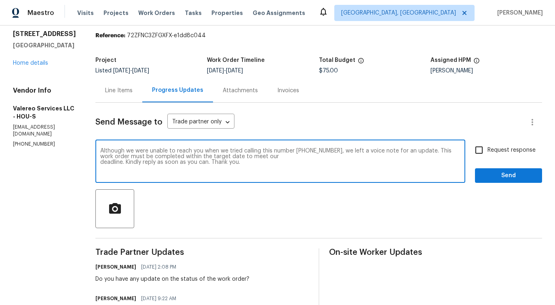
type textarea "Although we were unable to reach you when we tried calling this number (512) 41…"
click at [481, 154] on input "Request response" at bounding box center [479, 150] width 17 height 17
checkbox input "true"
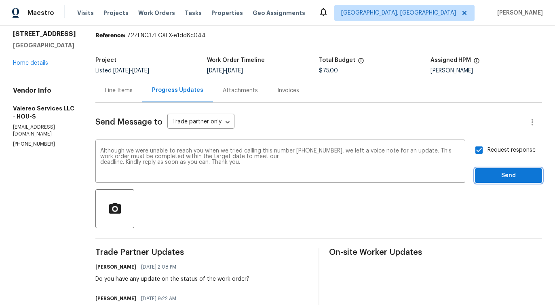
click at [492, 170] on button "Send" at bounding box center [508, 175] width 67 height 15
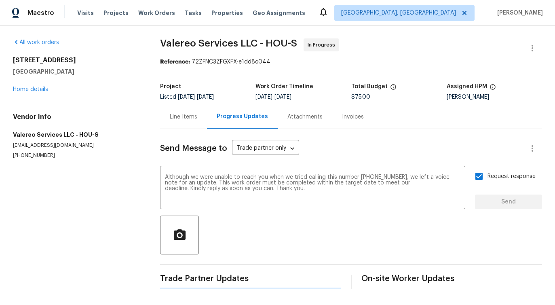
scroll to position [0, 0]
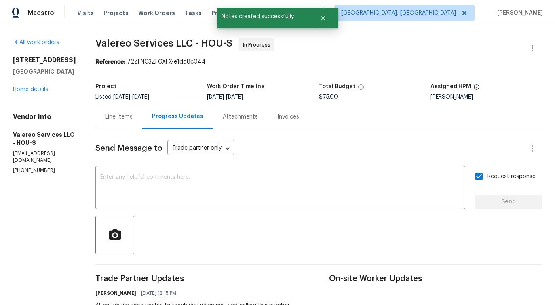
click at [44, 163] on p "valereosvcs@yahoo.com" at bounding box center [44, 157] width 63 height 14
copy p "valereosvcs@yahoo.com"
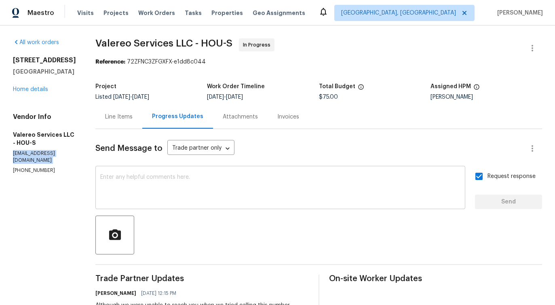
click at [163, 177] on textarea at bounding box center [280, 188] width 360 height 28
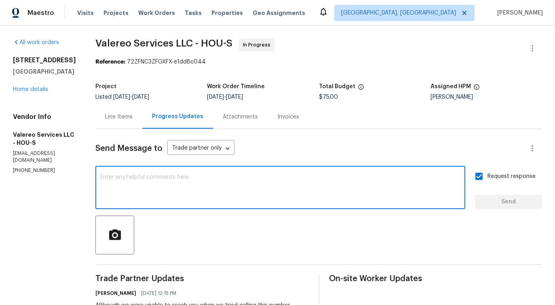
click at [289, 190] on textarea at bounding box center [280, 188] width 360 height 28
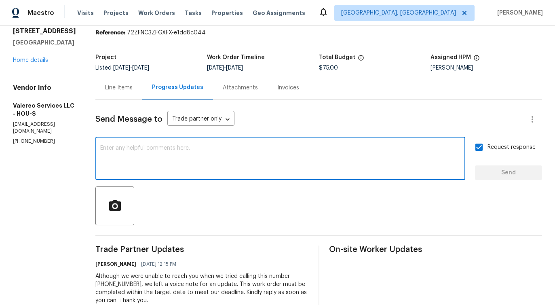
scroll to position [27, 0]
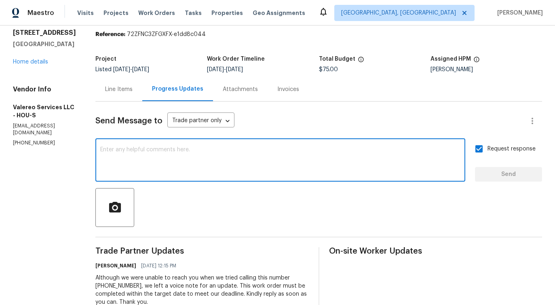
click at [254, 163] on textarea at bounding box center [280, 161] width 360 height 28
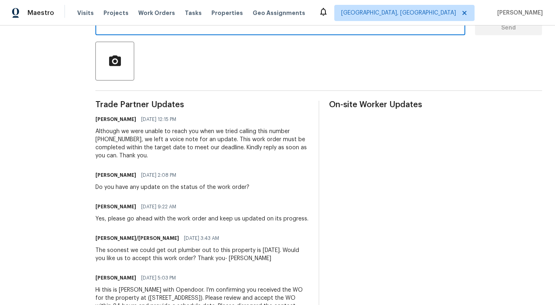
scroll to position [0, 0]
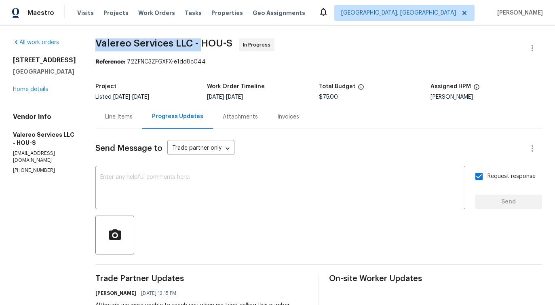
drag, startPoint x: 89, startPoint y: 41, endPoint x: 197, endPoint y: 41, distance: 107.6
click at [197, 41] on span "Valereo Services LLC - HOU-S" at bounding box center [163, 43] width 137 height 10
copy span "Valereo Services LLC -"
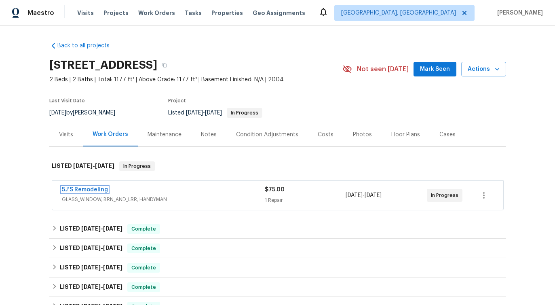
click at [75, 188] on link "5J’S Remodeling" at bounding box center [85, 190] width 46 height 6
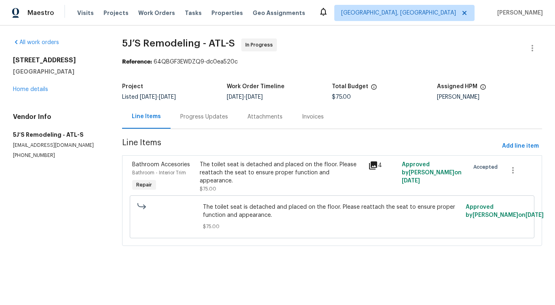
click at [200, 129] on section "5J’S Remodeling - ATL-S In Progress Reference: 64QBGF3EWDZQ9-dc0ea520c Project …" at bounding box center [332, 146] width 420 height 217
click at [203, 115] on div "Progress Updates" at bounding box center [204, 117] width 48 height 8
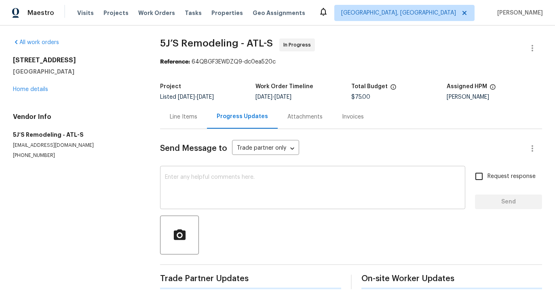
click at [200, 197] on textarea at bounding box center [313, 188] width 296 height 28
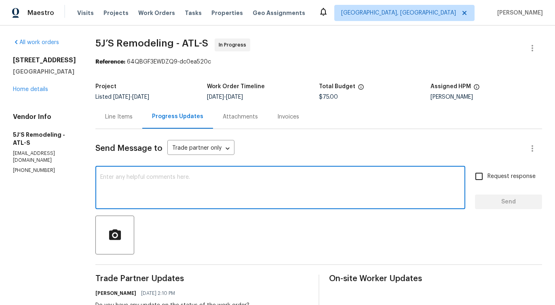
click at [239, 195] on textarea at bounding box center [280, 188] width 360 height 28
paste textarea "Would you kindly provide us with an update regarding the progress of the work o…"
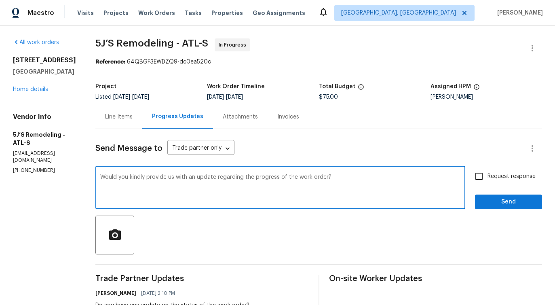
type textarea "Would you kindly provide us with an update regarding the progress of the work o…"
click at [485, 172] on input "Request response" at bounding box center [479, 176] width 17 height 17
checkbox input "true"
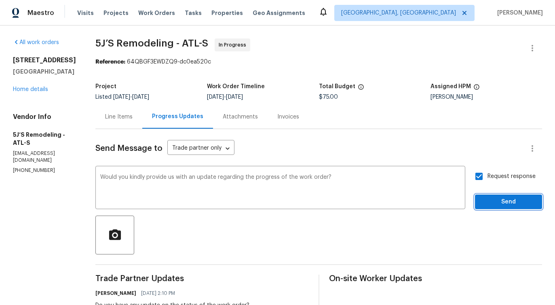
click at [495, 203] on span "Send" at bounding box center [509, 202] width 54 height 10
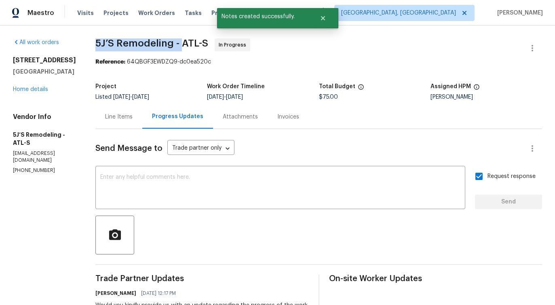
drag, startPoint x: 94, startPoint y: 38, endPoint x: 181, endPoint y: 42, distance: 87.0
click at [181, 42] on div "All work orders 4028 Orchard Hill Ter Stone Mountain, GA 30083 Home details Ven…" at bounding box center [277, 246] width 555 height 442
copy span "5J’S Remodeling -"
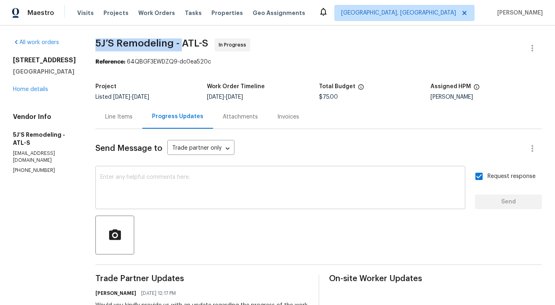
click at [130, 186] on textarea at bounding box center [280, 188] width 360 height 28
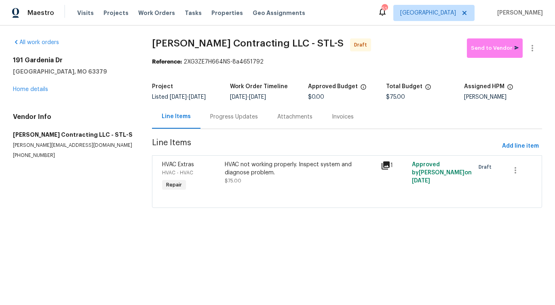
click at [231, 122] on div "Progress Updates" at bounding box center [234, 117] width 67 height 24
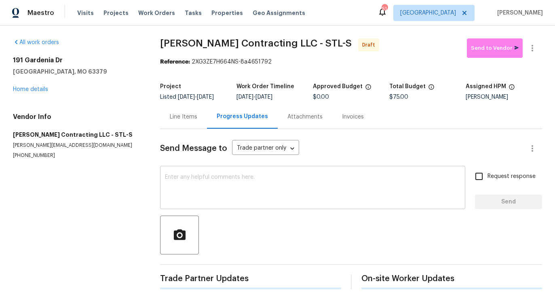
click at [238, 173] on div "x ​" at bounding box center [312, 188] width 305 height 41
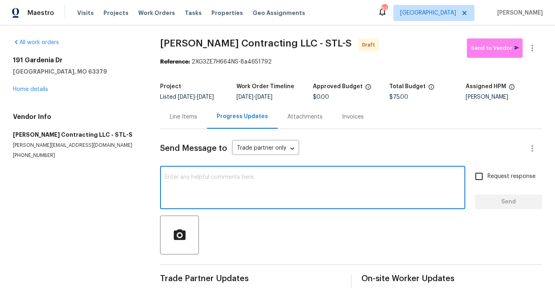
click at [184, 104] on div "Project Listed [DATE] - [DATE] Work Order Timeline [DATE] - [DATE] Approved Bud…" at bounding box center [351, 92] width 382 height 26
